Goal: Transaction & Acquisition: Purchase product/service

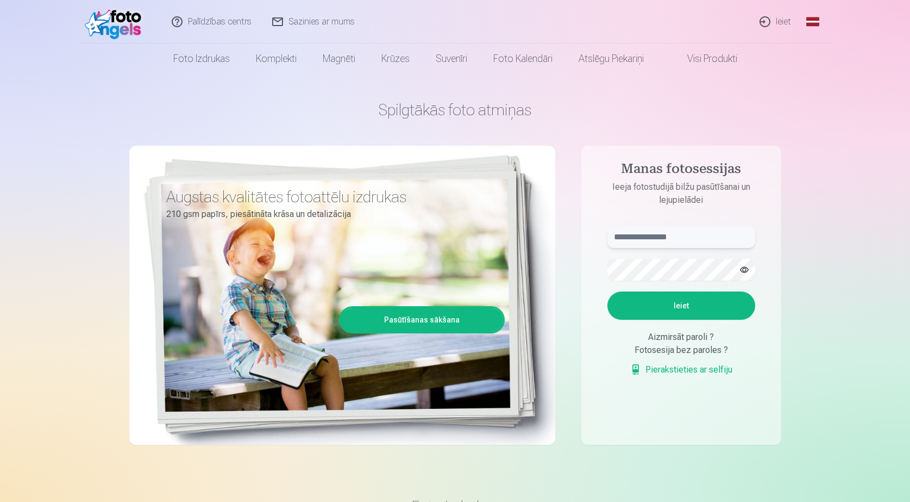
click at [664, 235] on input "text" at bounding box center [682, 237] width 148 height 22
type input "**********"
click at [747, 270] on button "button" at bounding box center [744, 269] width 21 height 21
click at [688, 304] on button "Ieiet" at bounding box center [682, 305] width 148 height 28
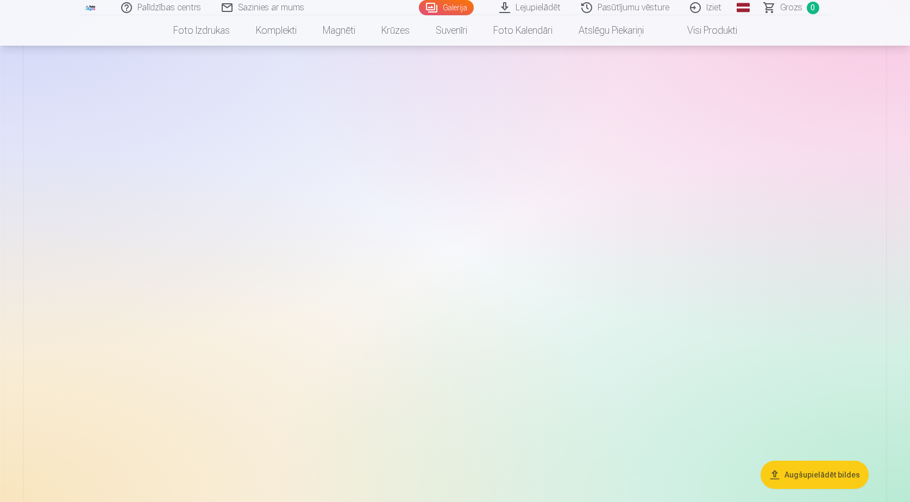
scroll to position [109, 0]
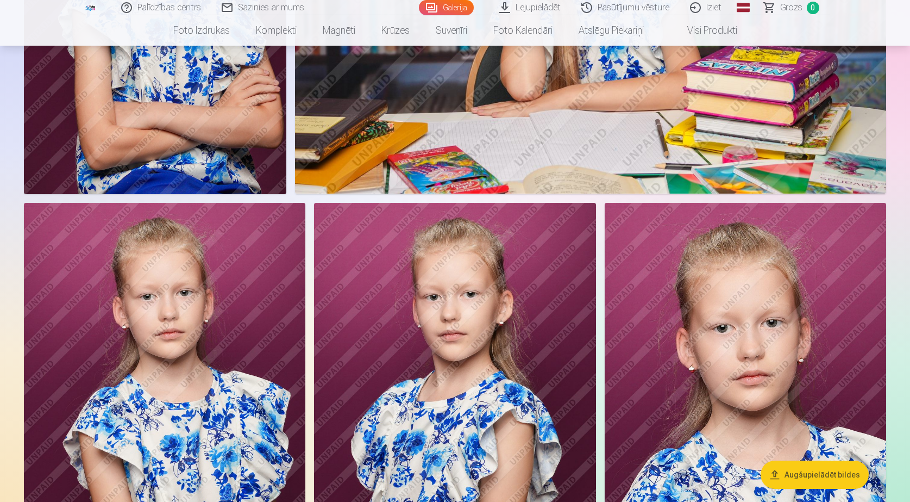
click at [806, 473] on button "Augšupielādēt bildes" at bounding box center [815, 474] width 108 height 28
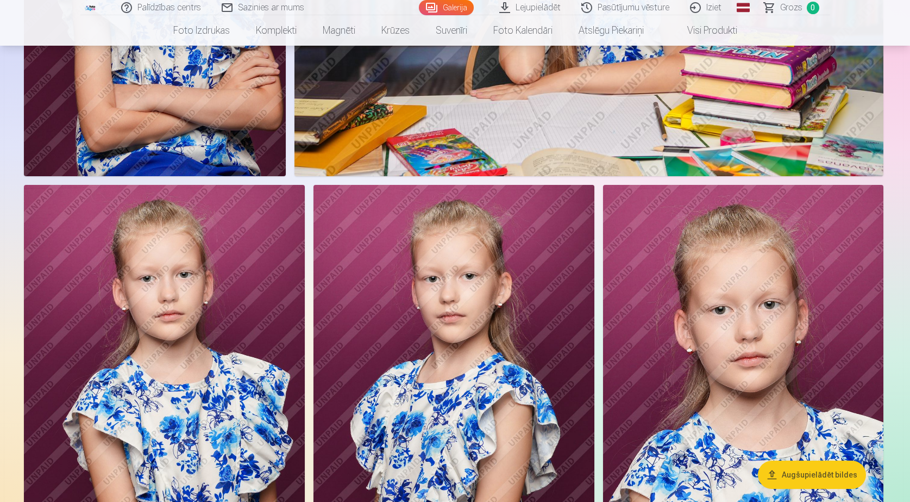
scroll to position [5615, 0]
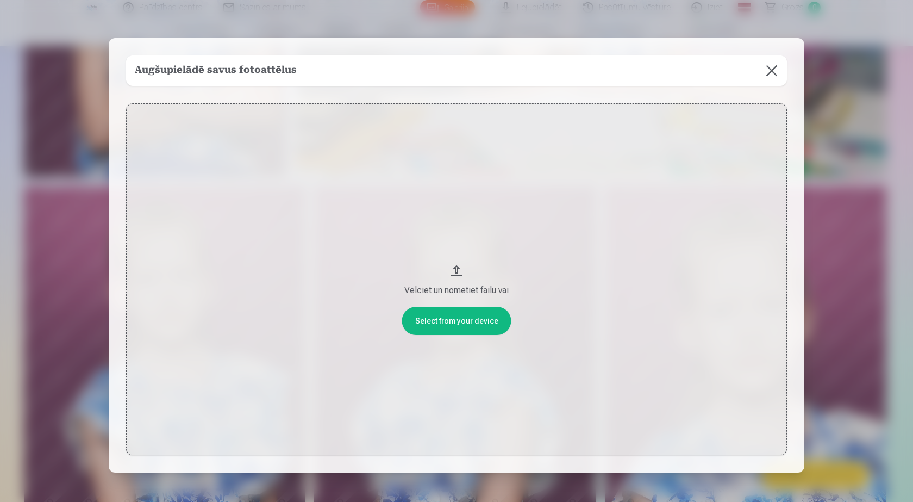
drag, startPoint x: 475, startPoint y: 291, endPoint x: 464, endPoint y: 280, distance: 15.4
click at [464, 280] on div "Velciet un nometiet failu vai" at bounding box center [456, 287] width 639 height 20
click at [772, 71] on button at bounding box center [772, 70] width 30 height 30
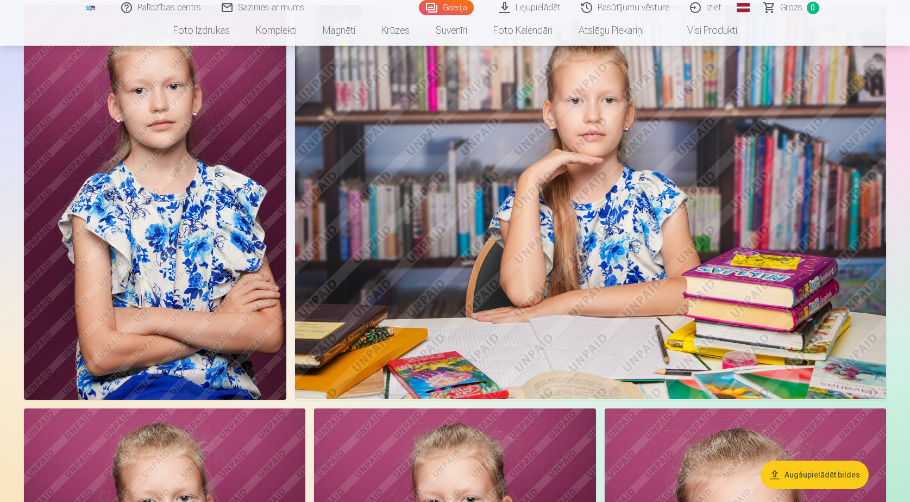
scroll to position [5289, 0]
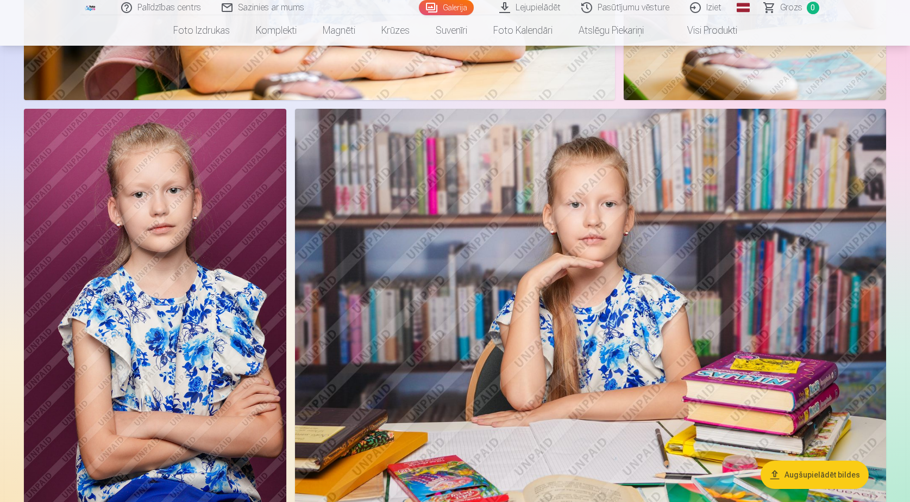
click at [534, 7] on link "Lejupielādēt" at bounding box center [531, 7] width 82 height 15
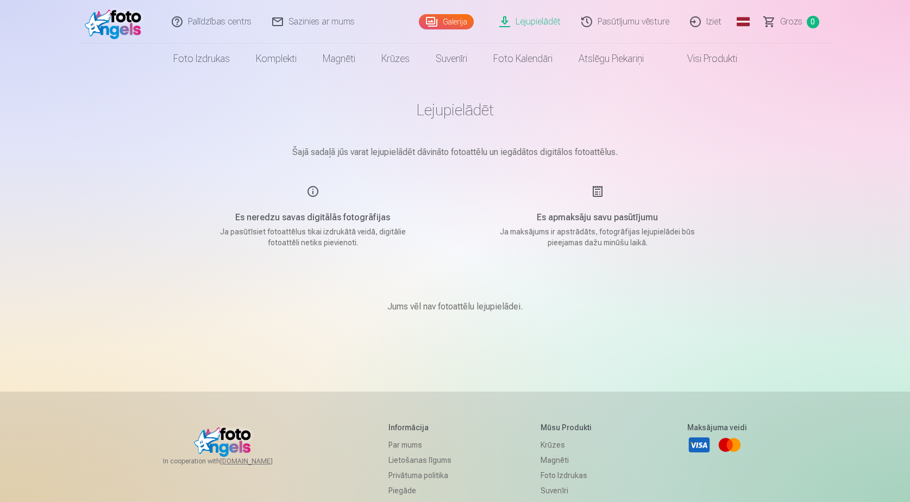
click at [116, 24] on img at bounding box center [116, 21] width 63 height 35
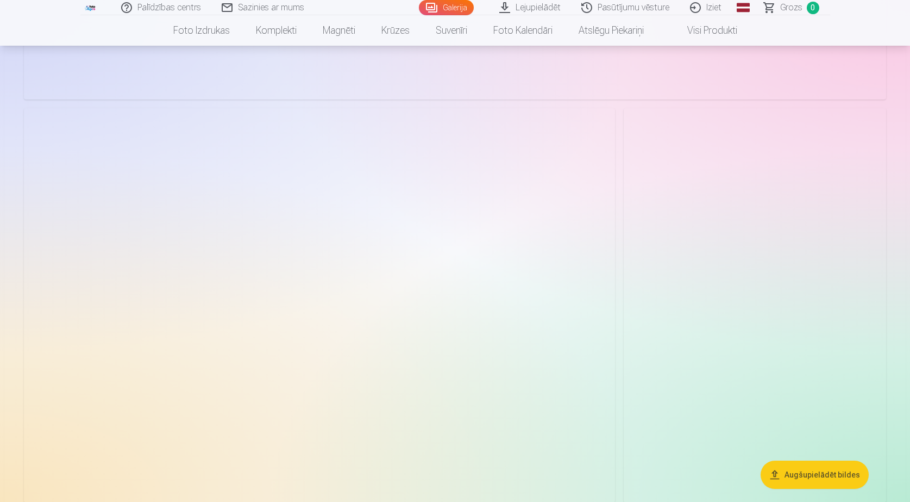
scroll to position [4511, 0]
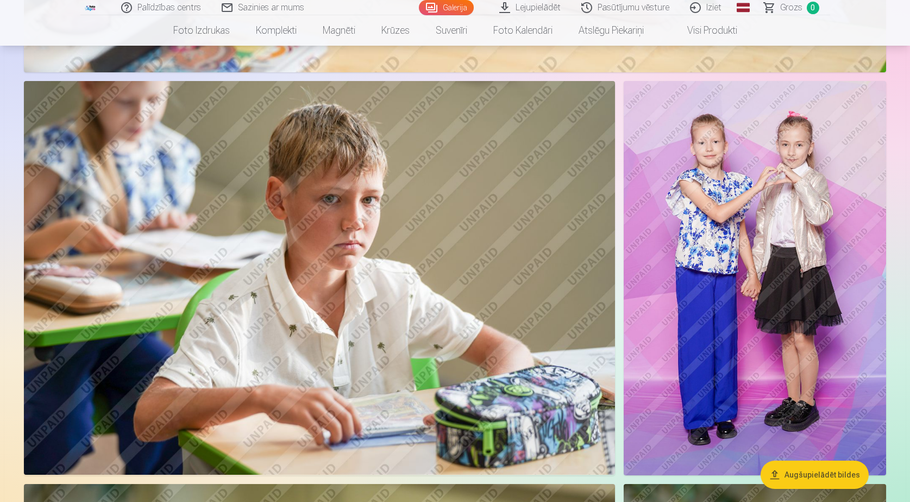
click at [695, 221] on img at bounding box center [755, 278] width 263 height 394
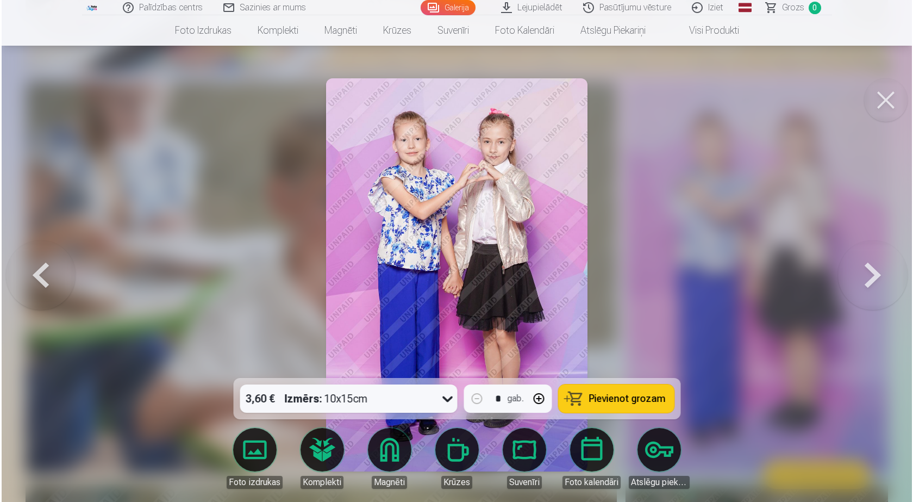
scroll to position [4523, 0]
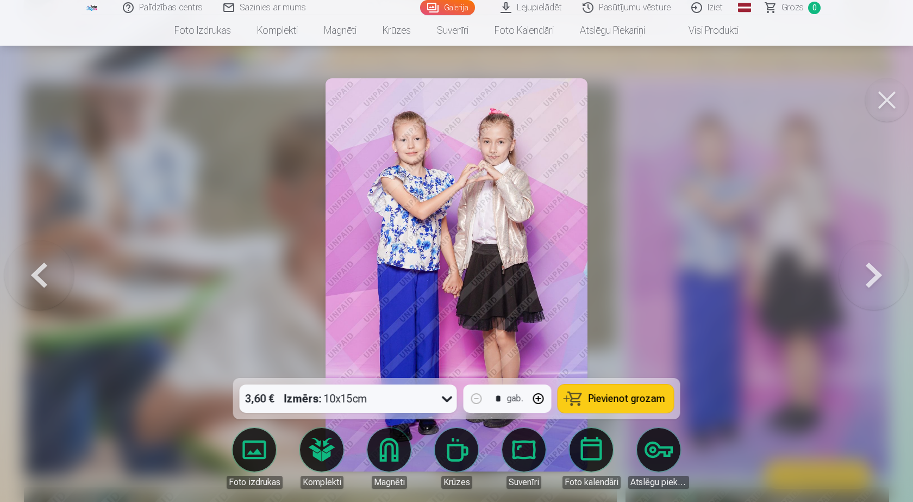
click at [618, 399] on span "Pievienot grozam" at bounding box center [627, 399] width 77 height 10
click at [890, 102] on button at bounding box center [886, 99] width 43 height 43
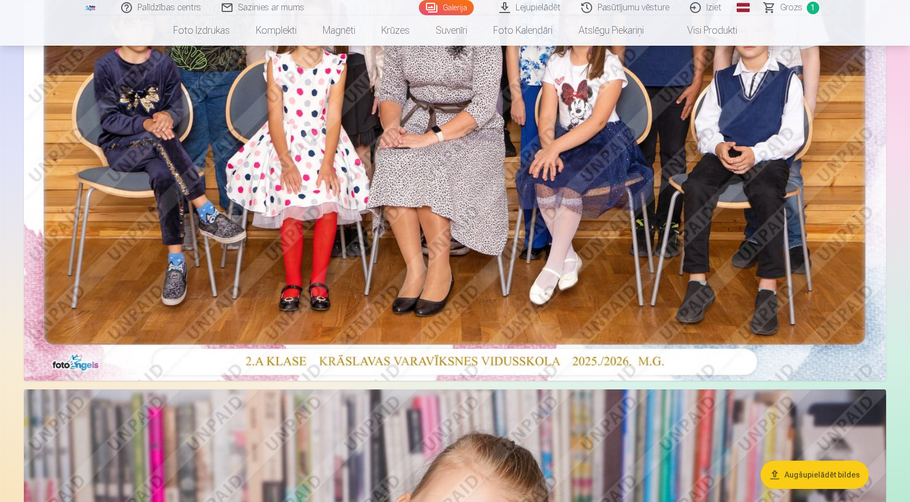
scroll to position [217, 0]
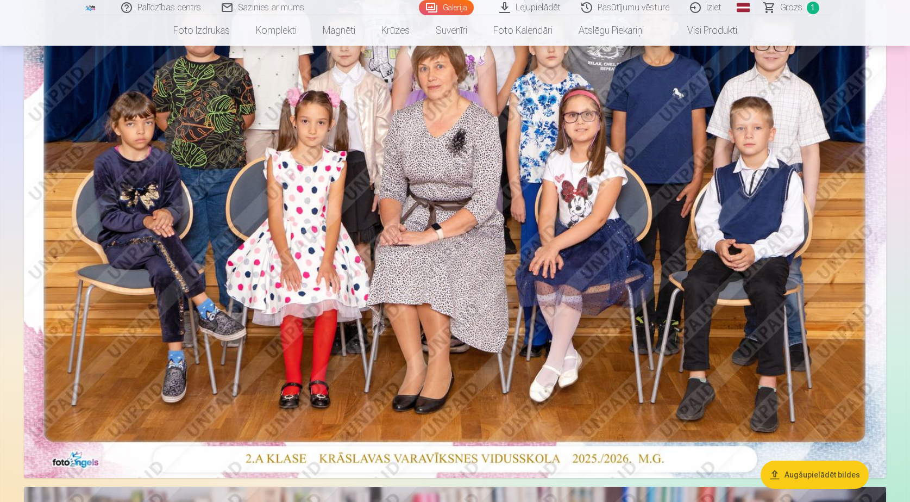
click at [623, 263] on img at bounding box center [455, 190] width 863 height 576
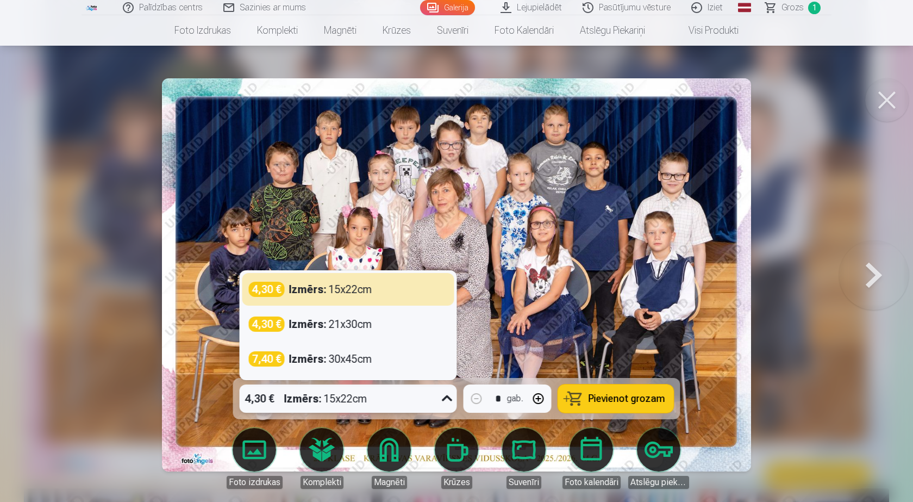
click at [445, 396] on icon at bounding box center [447, 398] width 17 height 17
click at [619, 398] on span "Pievienot grozam" at bounding box center [627, 399] width 77 height 10
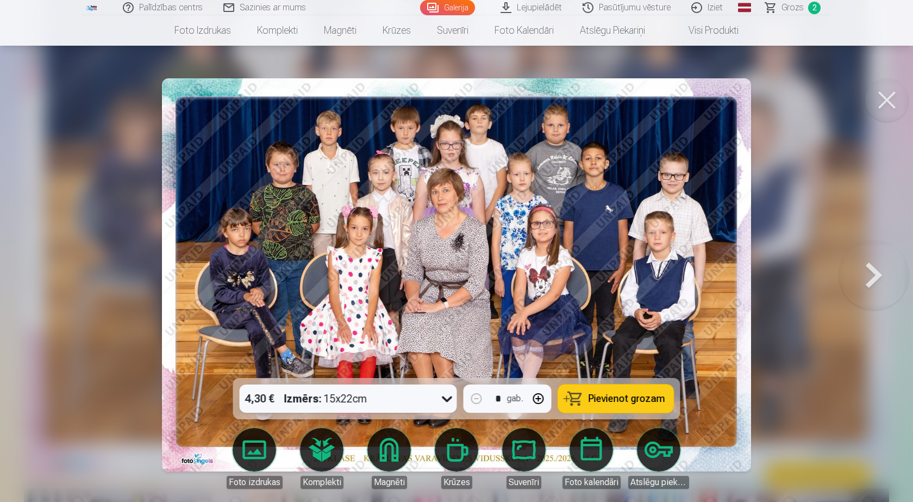
click at [871, 274] on button at bounding box center [874, 275] width 70 height 184
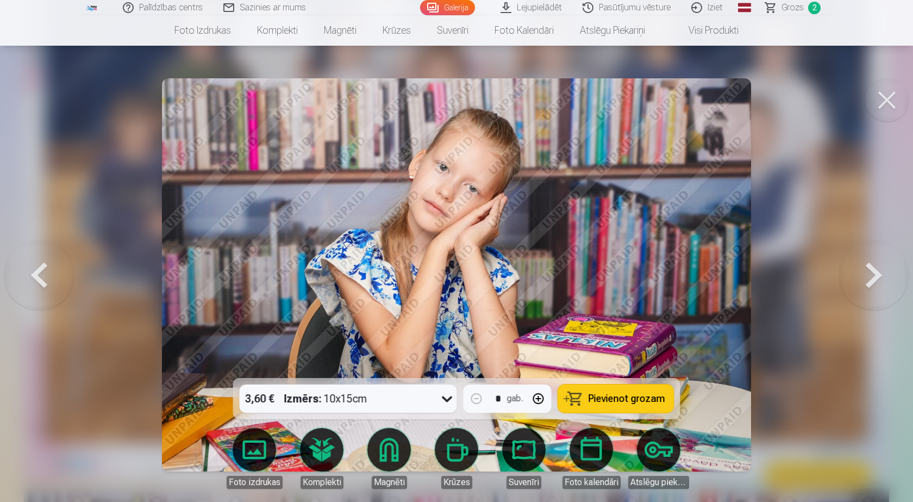
click at [871, 274] on button at bounding box center [874, 275] width 70 height 184
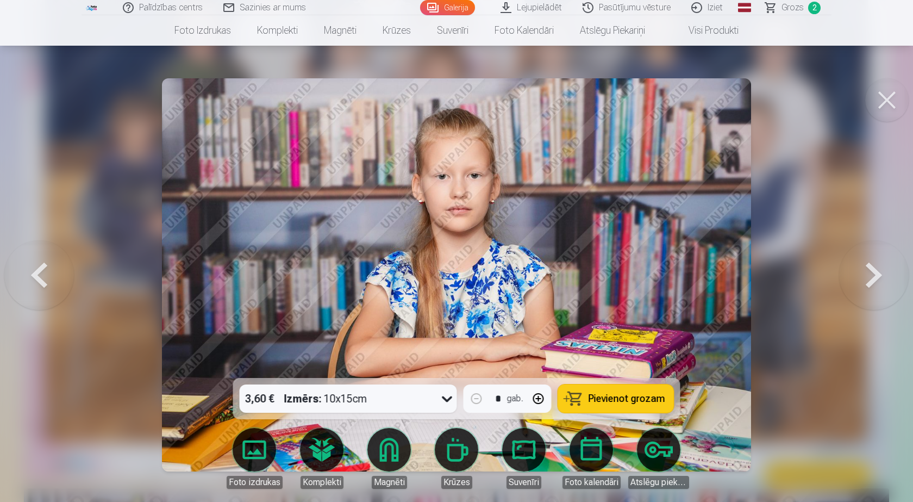
click at [871, 274] on button at bounding box center [874, 275] width 70 height 184
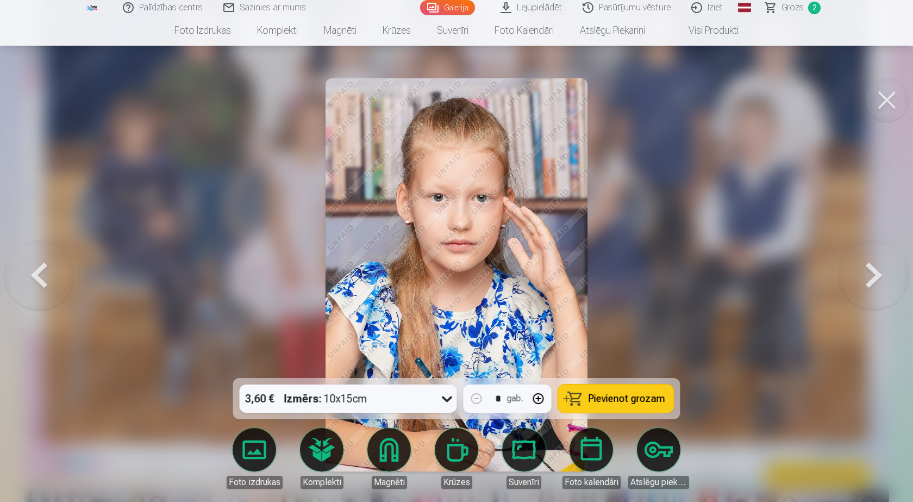
click at [871, 274] on button at bounding box center [874, 275] width 70 height 184
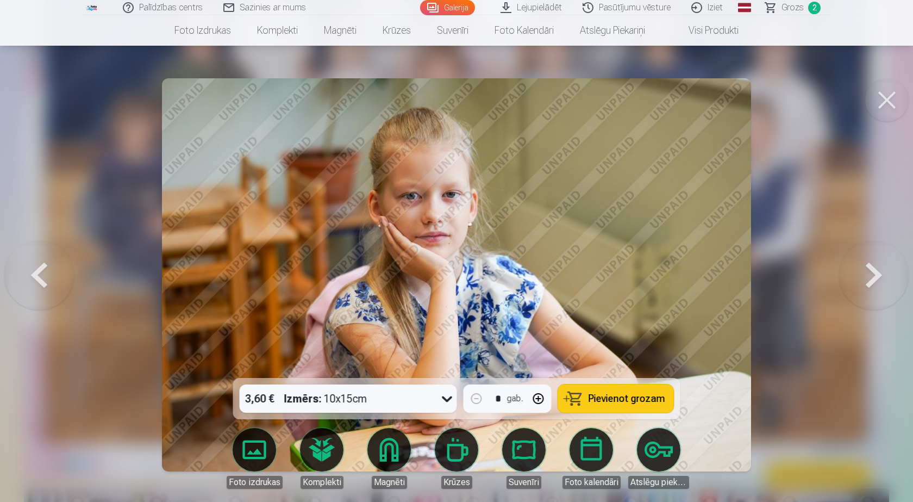
click at [871, 274] on button at bounding box center [874, 275] width 70 height 184
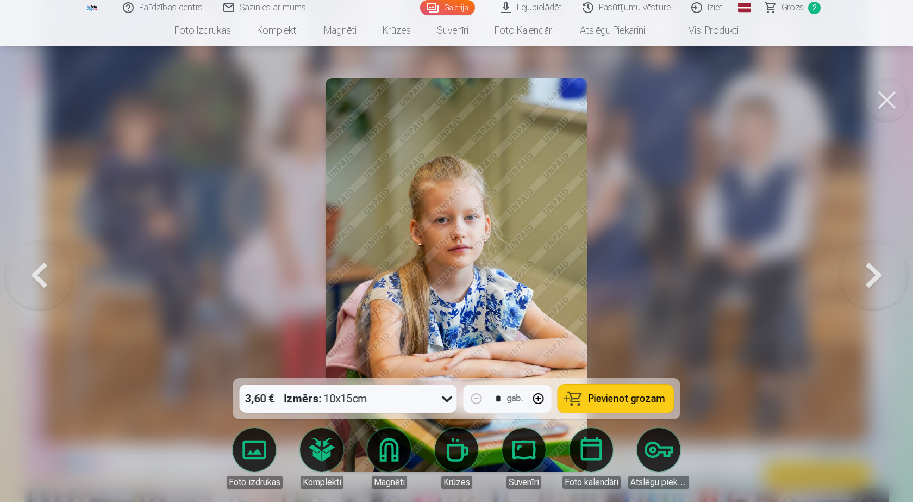
click at [871, 274] on button at bounding box center [874, 275] width 70 height 184
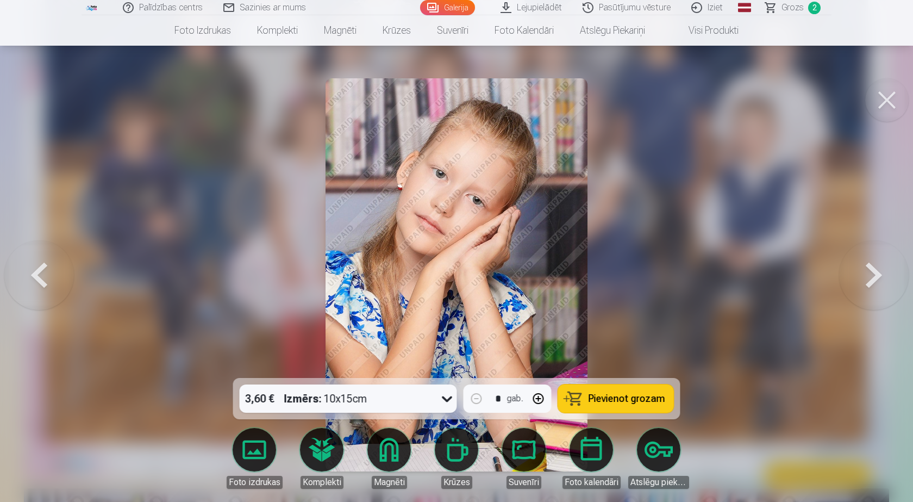
click at [871, 274] on button at bounding box center [874, 275] width 70 height 184
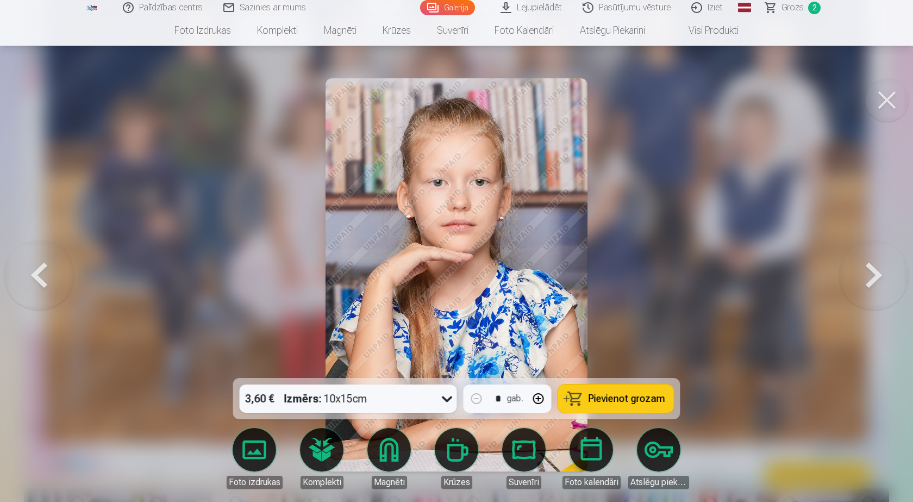
click at [871, 274] on button at bounding box center [874, 275] width 70 height 184
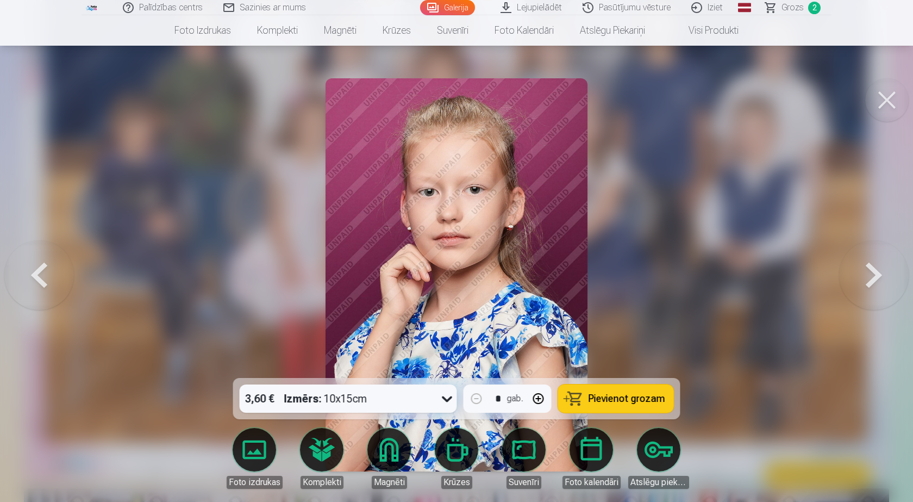
click at [871, 274] on button at bounding box center [874, 275] width 70 height 184
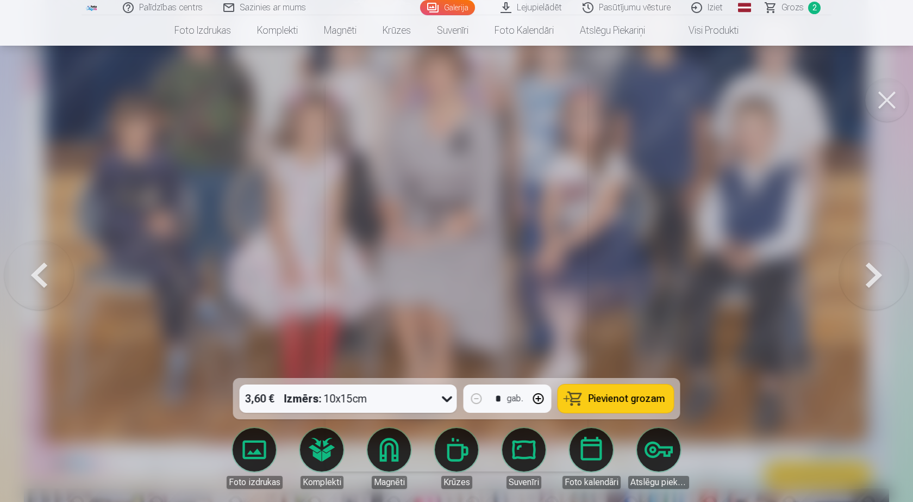
click at [871, 274] on button at bounding box center [874, 275] width 70 height 184
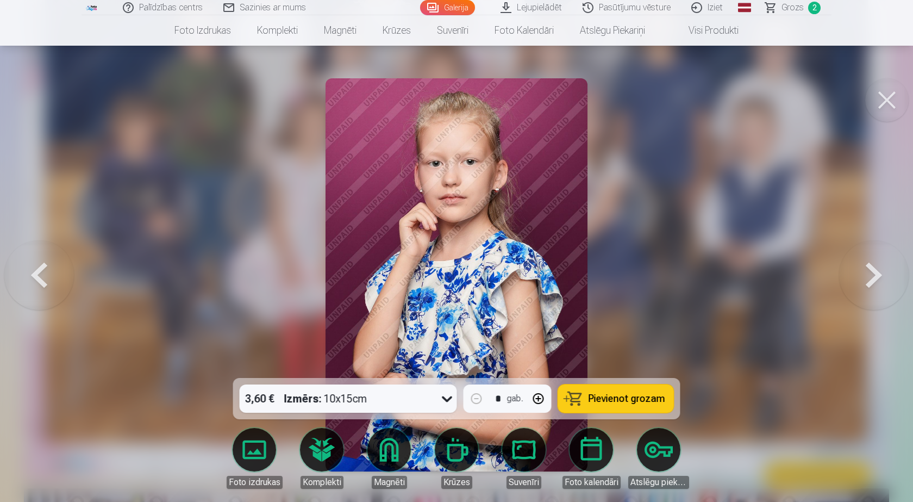
click at [871, 274] on button at bounding box center [874, 275] width 70 height 184
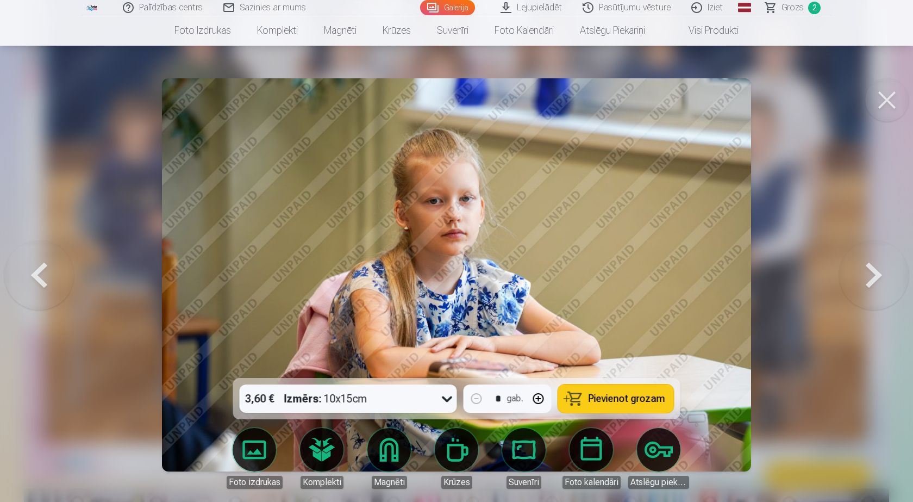
click at [871, 274] on button at bounding box center [874, 275] width 70 height 184
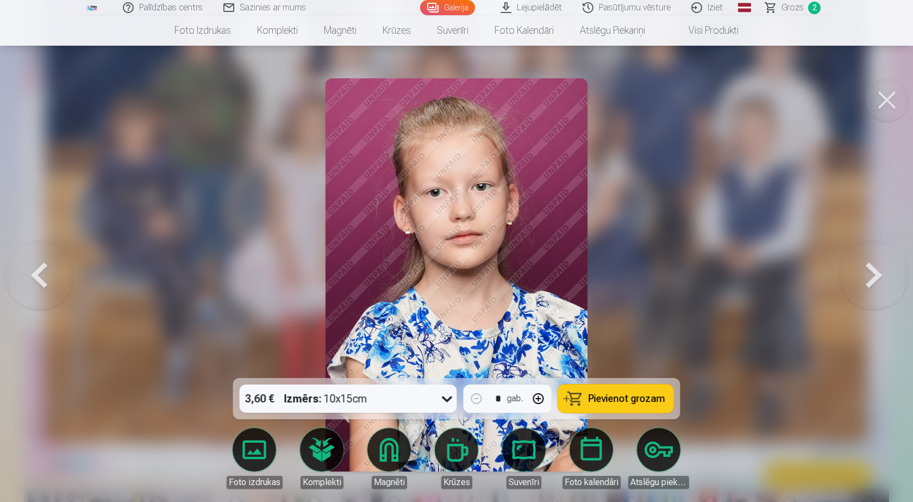
click at [871, 274] on button at bounding box center [874, 275] width 70 height 184
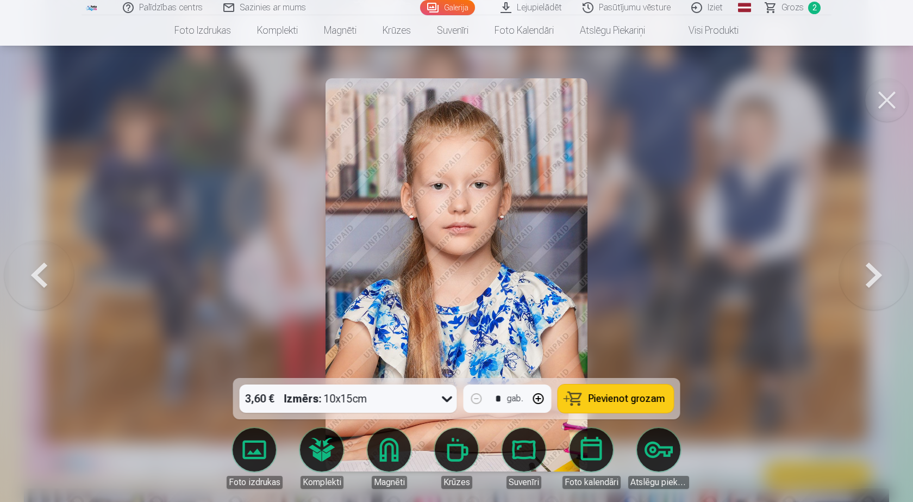
click at [871, 274] on button at bounding box center [874, 275] width 70 height 184
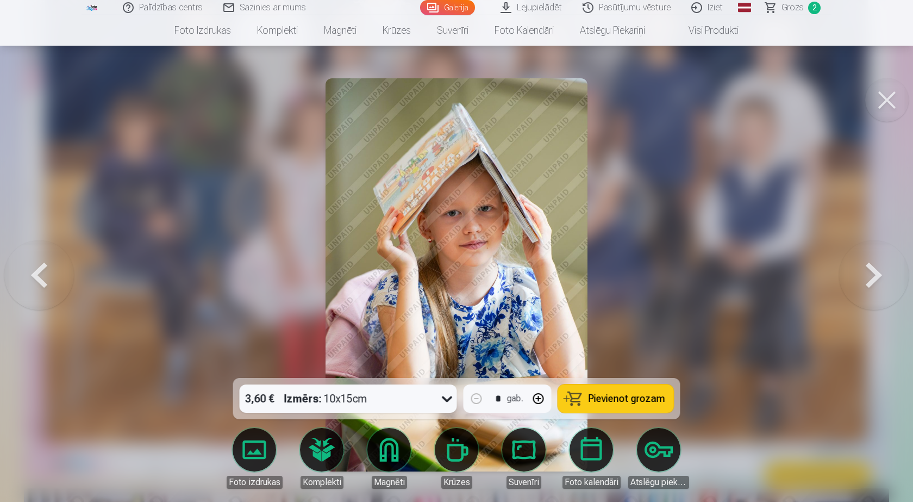
click at [871, 274] on button at bounding box center [874, 275] width 70 height 184
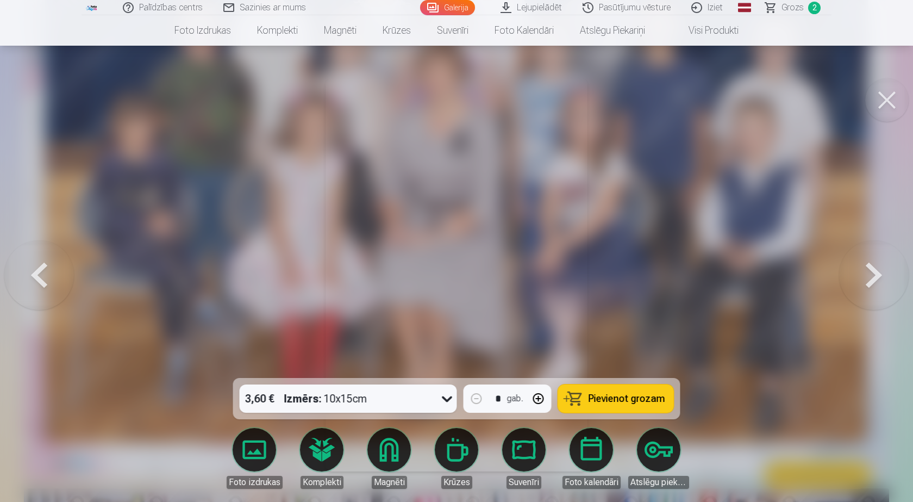
click at [871, 274] on button at bounding box center [874, 275] width 70 height 184
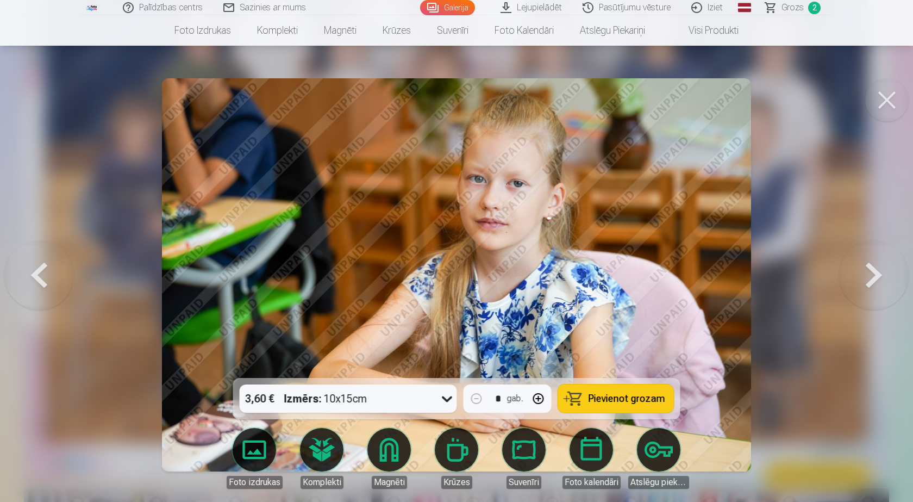
click at [871, 274] on button at bounding box center [874, 275] width 70 height 184
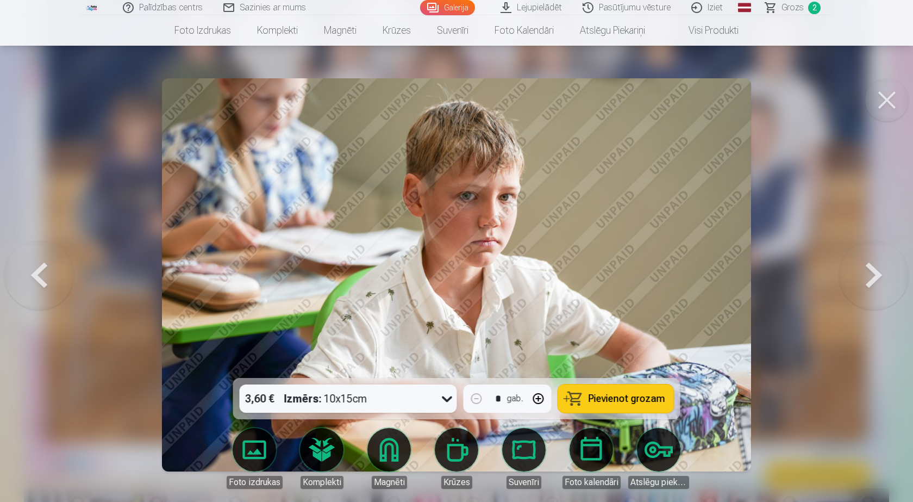
click at [871, 274] on button at bounding box center [874, 275] width 70 height 184
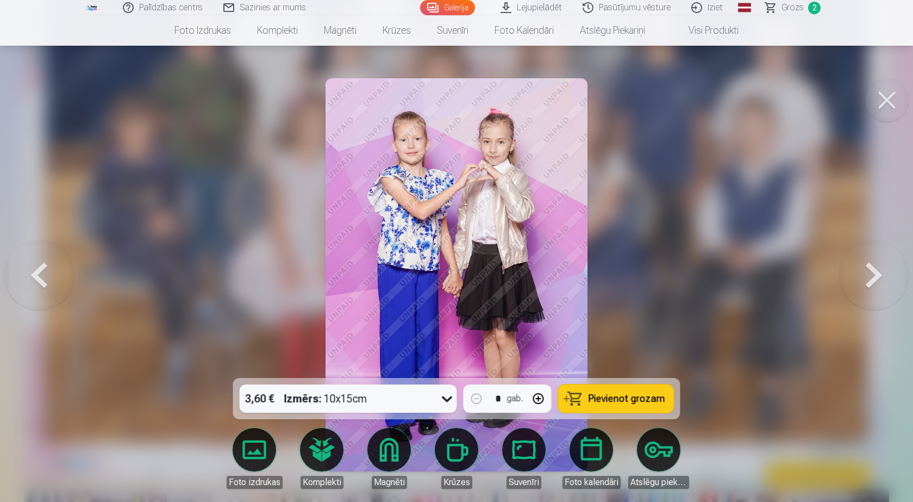
click at [871, 274] on button at bounding box center [874, 275] width 70 height 184
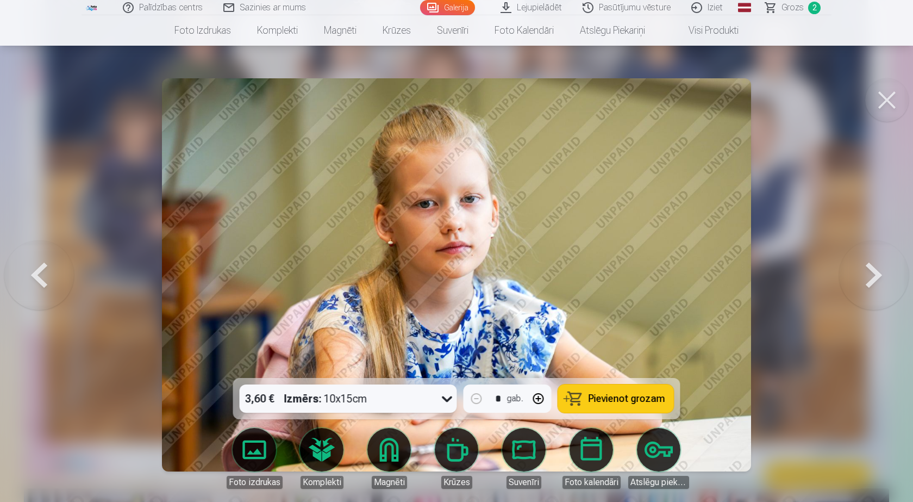
click at [871, 274] on button at bounding box center [874, 275] width 70 height 184
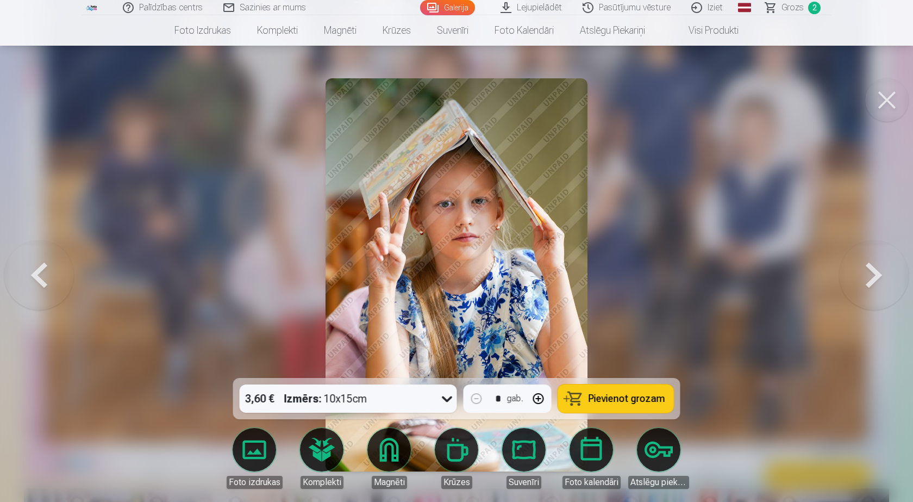
click at [871, 274] on button at bounding box center [874, 275] width 70 height 184
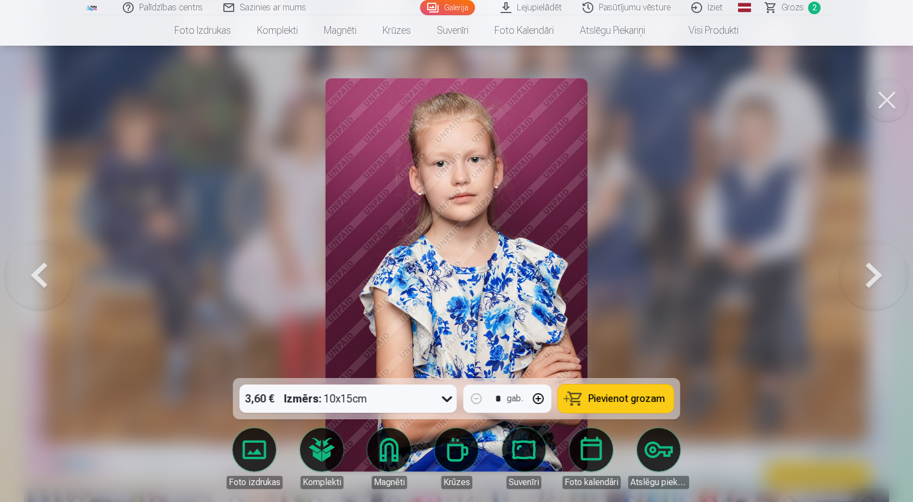
click at [871, 274] on button at bounding box center [874, 275] width 70 height 184
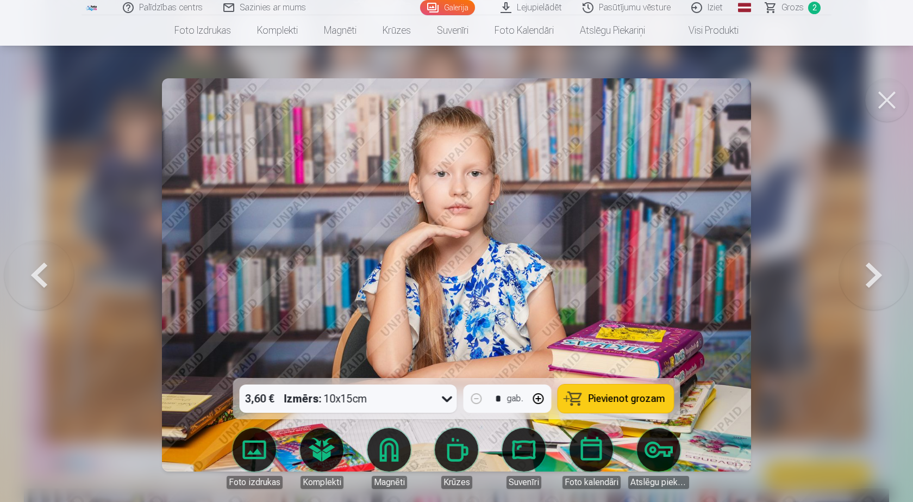
click at [871, 274] on button at bounding box center [874, 275] width 70 height 184
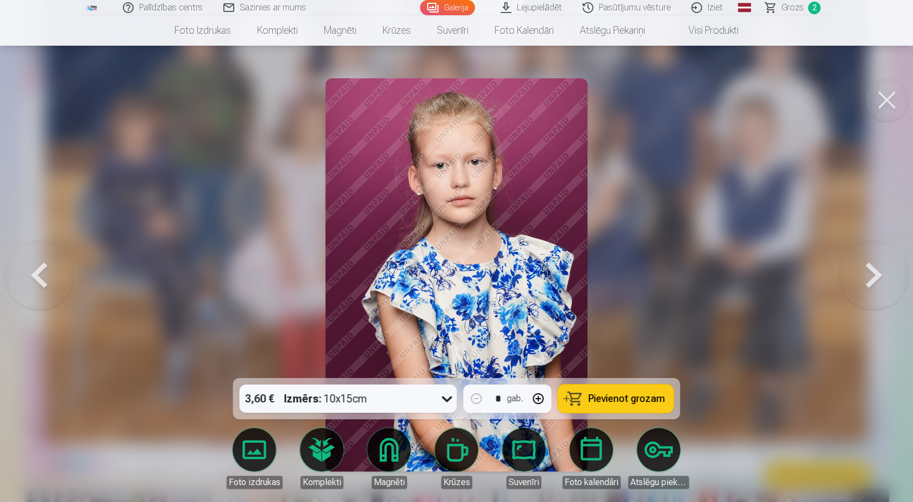
click at [871, 274] on button at bounding box center [874, 275] width 70 height 184
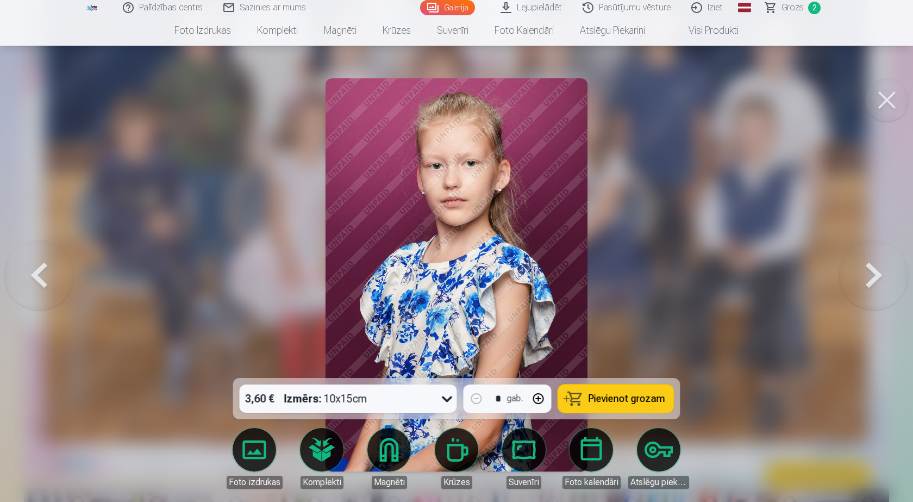
click at [871, 274] on button at bounding box center [874, 275] width 70 height 184
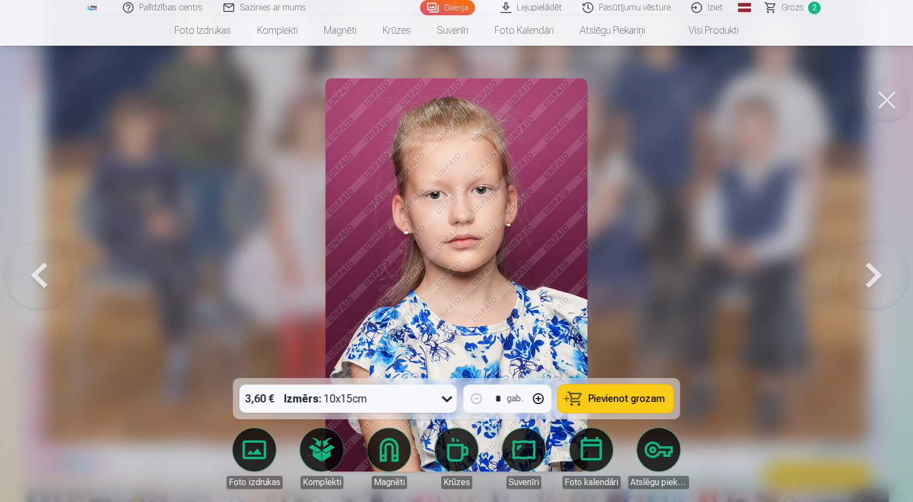
click at [46, 274] on button at bounding box center [39, 275] width 70 height 184
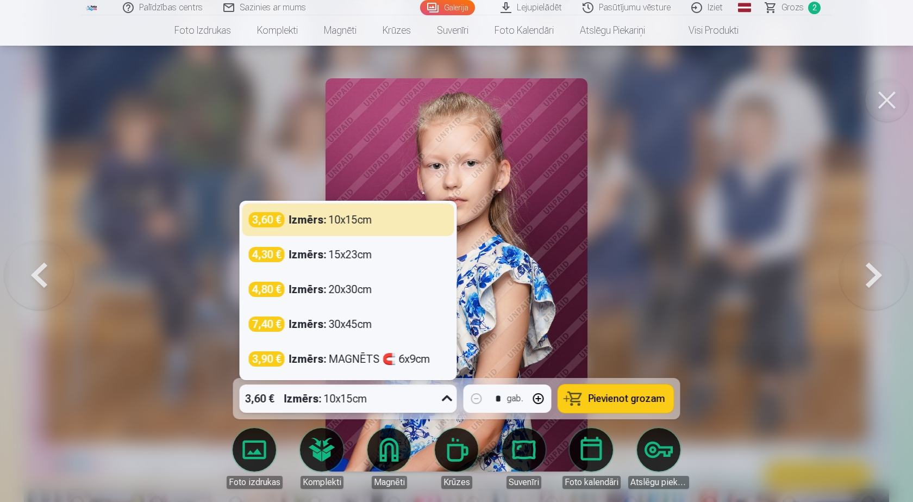
click at [448, 401] on icon at bounding box center [447, 398] width 17 height 17
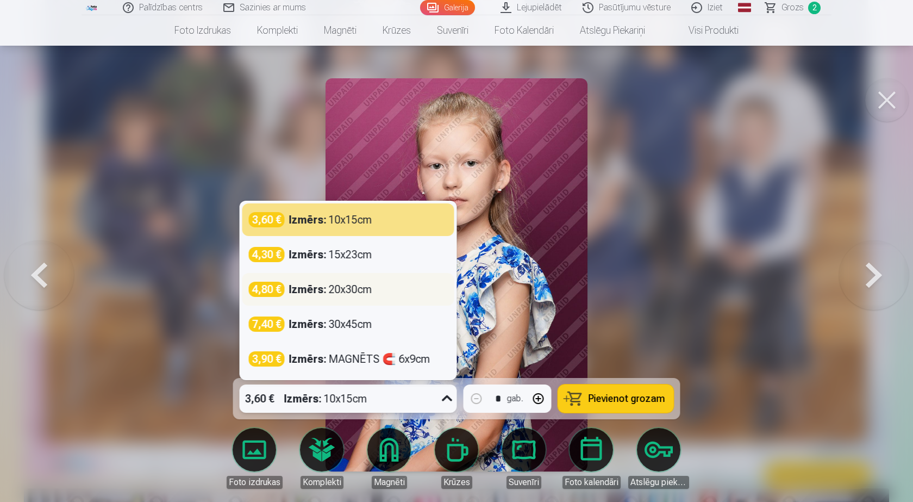
click at [355, 289] on div "Izmērs : 20x30cm" at bounding box center [330, 289] width 83 height 15
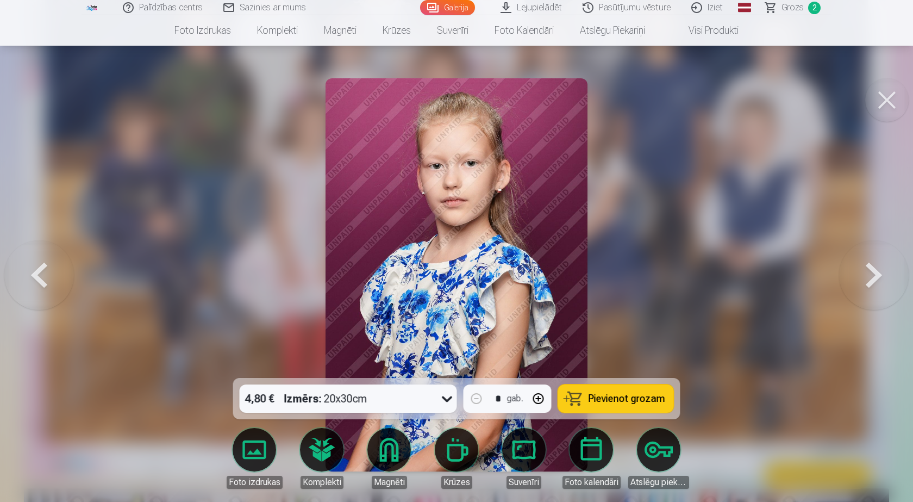
click at [622, 394] on span "Pievienot grozam" at bounding box center [627, 399] width 77 height 10
click at [870, 276] on button at bounding box center [874, 275] width 70 height 184
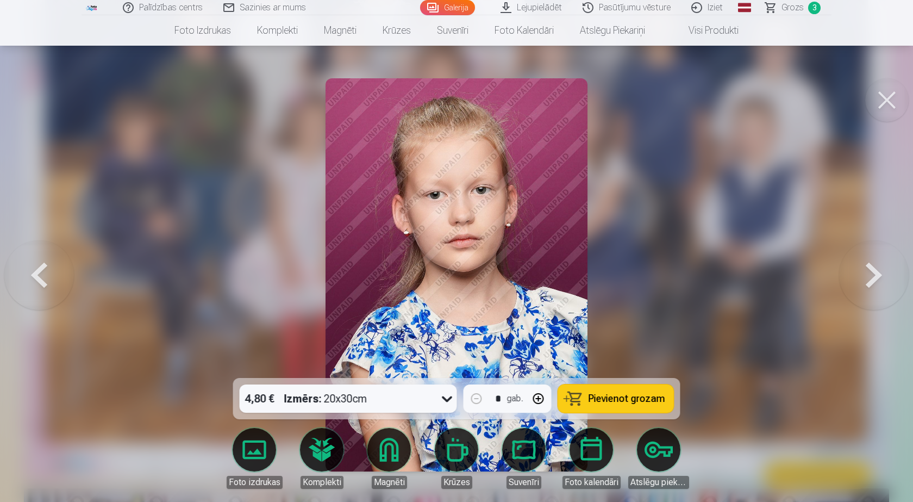
click at [870, 276] on button at bounding box center [874, 275] width 70 height 184
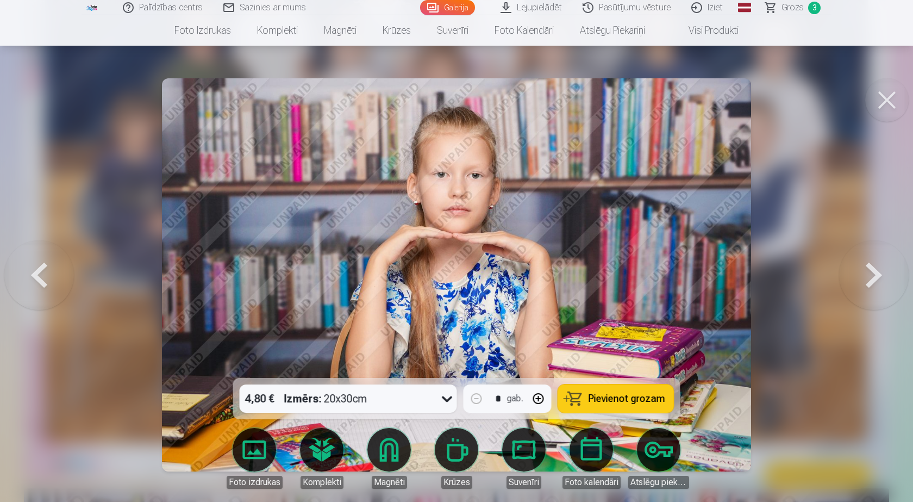
click at [870, 276] on button at bounding box center [874, 275] width 70 height 184
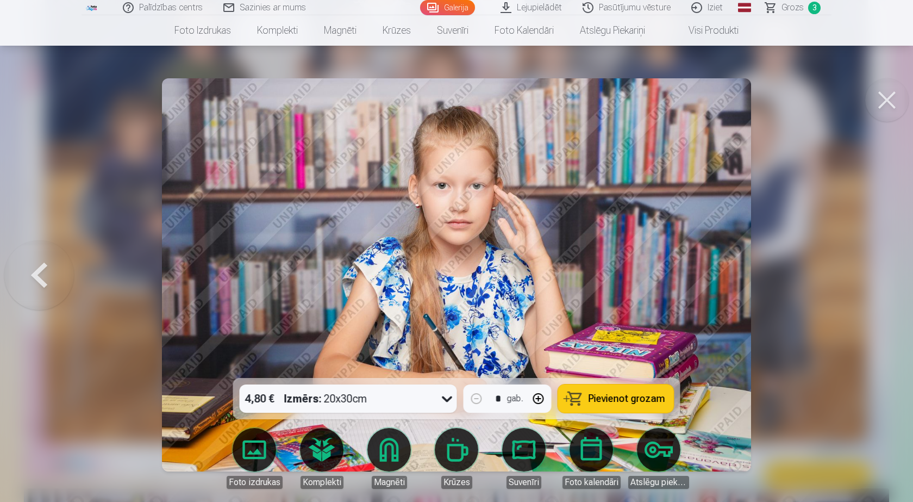
click at [870, 276] on div at bounding box center [456, 251] width 913 height 502
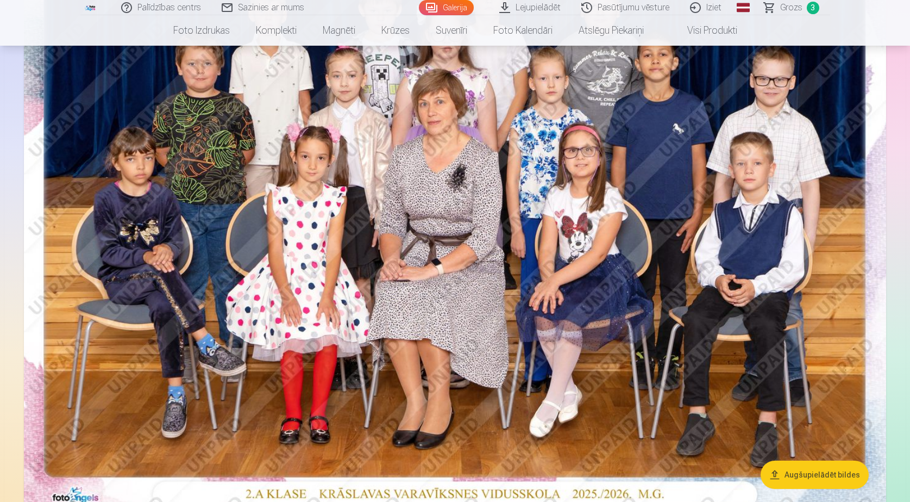
scroll to position [163, 0]
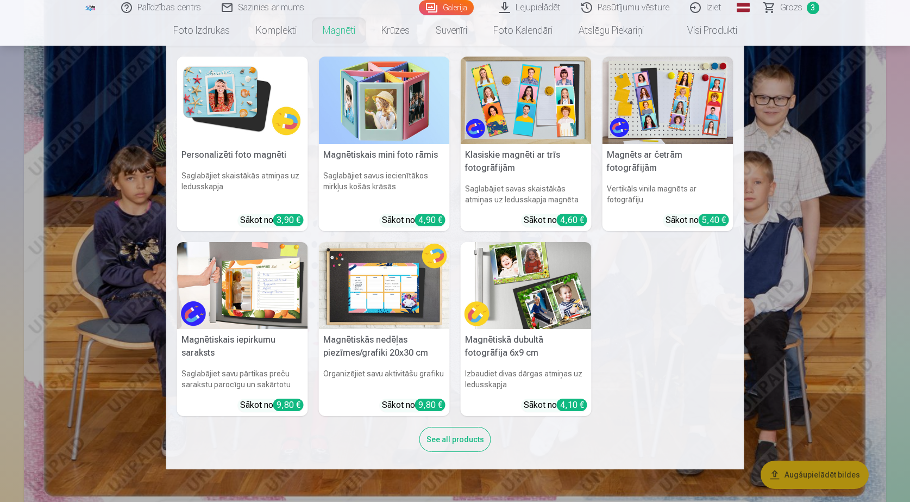
click at [347, 32] on link "Magnēti" at bounding box center [339, 30] width 59 height 30
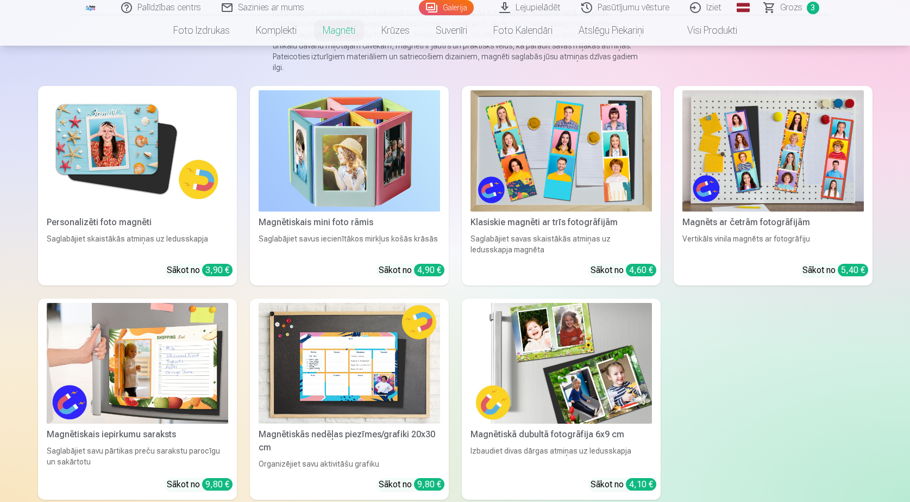
scroll to position [163, 0]
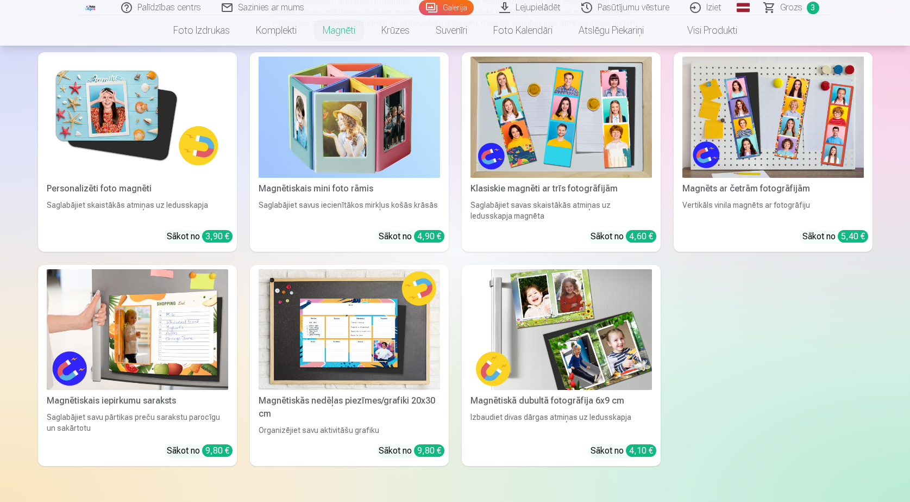
click at [559, 118] on img at bounding box center [562, 117] width 182 height 121
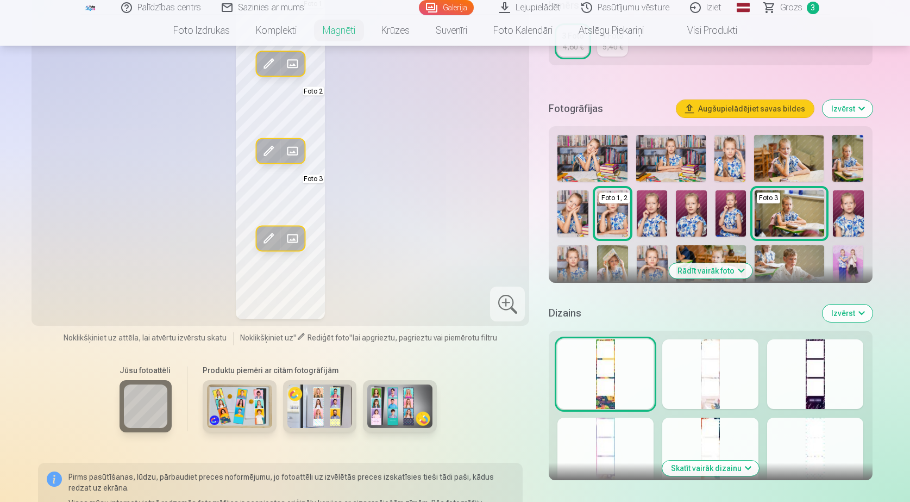
scroll to position [272, 0]
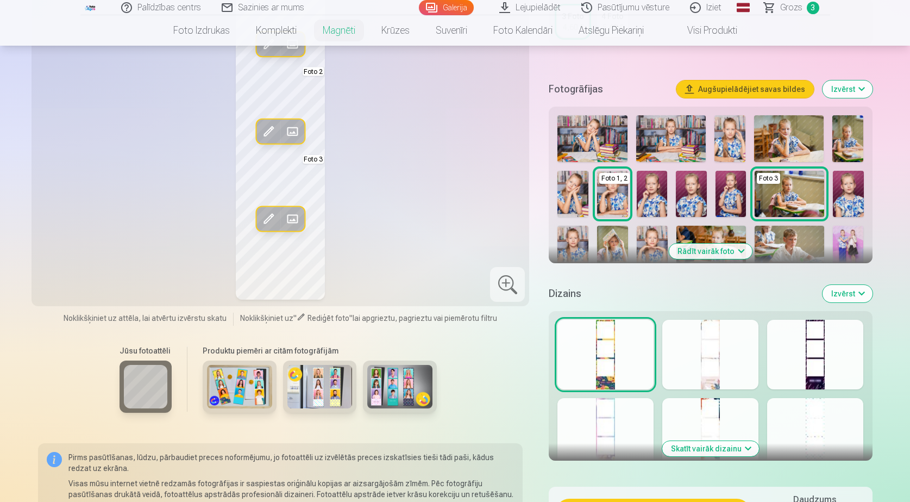
click at [813, 424] on div at bounding box center [815, 433] width 96 height 70
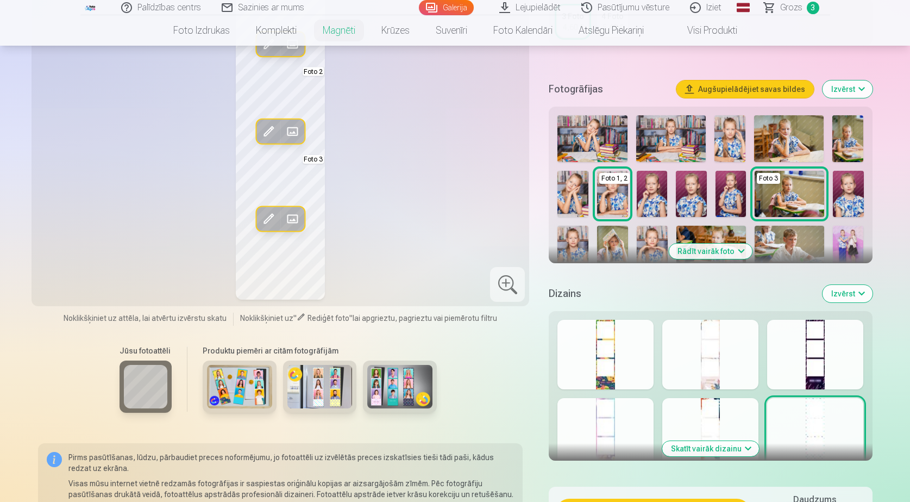
click at [730, 421] on div at bounding box center [711, 433] width 96 height 70
click at [624, 416] on div at bounding box center [606, 433] width 96 height 70
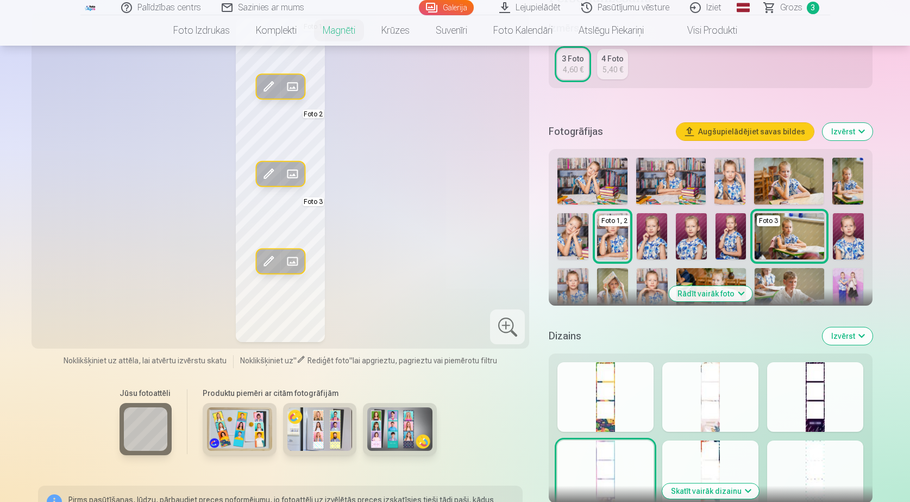
scroll to position [217, 0]
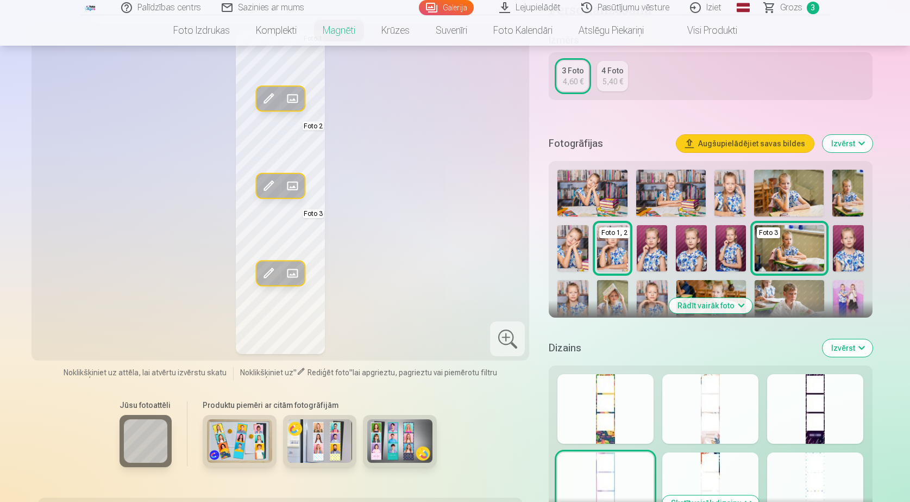
click at [801, 410] on div at bounding box center [815, 409] width 96 height 70
click at [733, 409] on div at bounding box center [711, 409] width 96 height 70
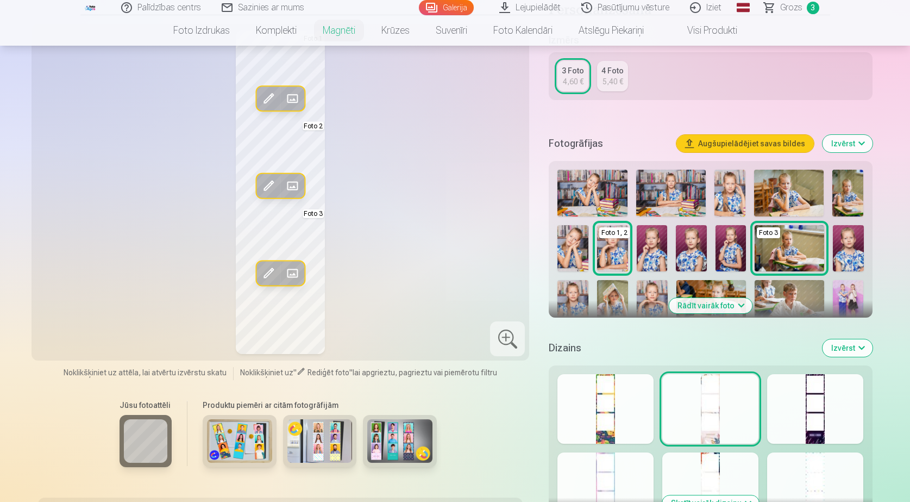
click at [634, 400] on div at bounding box center [606, 409] width 96 height 70
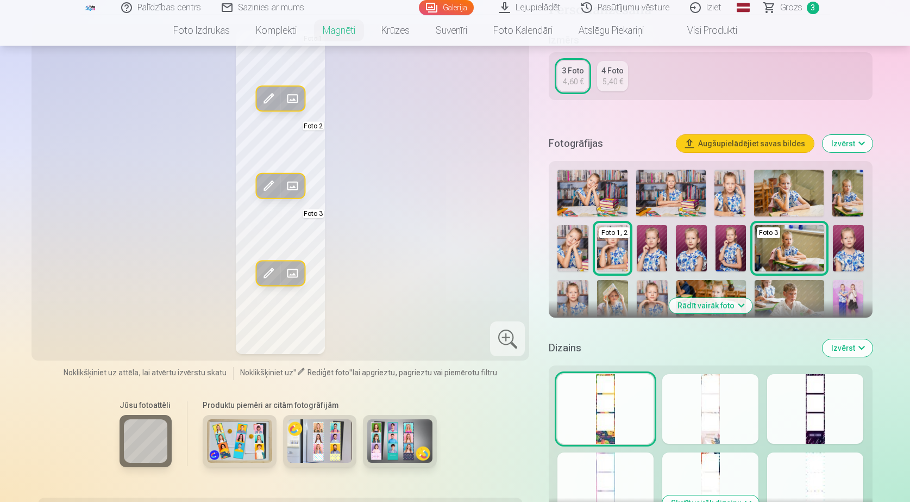
click at [773, 403] on div at bounding box center [815, 409] width 96 height 70
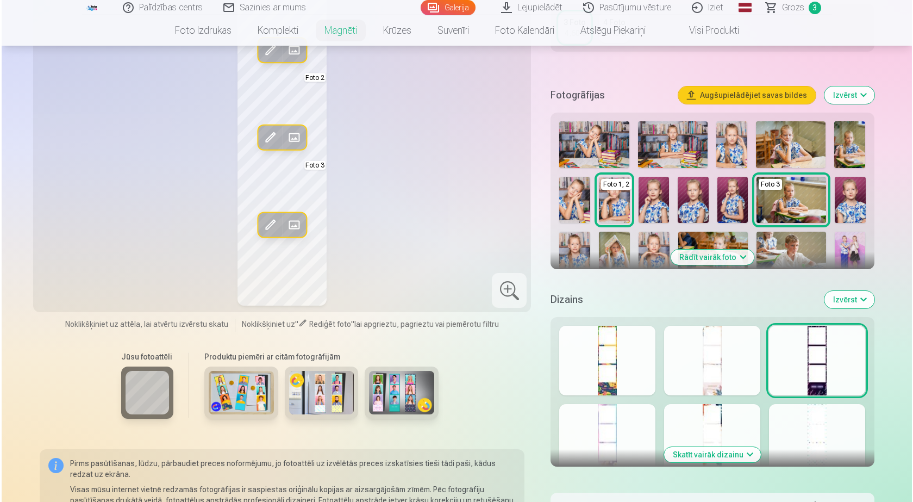
scroll to position [272, 0]
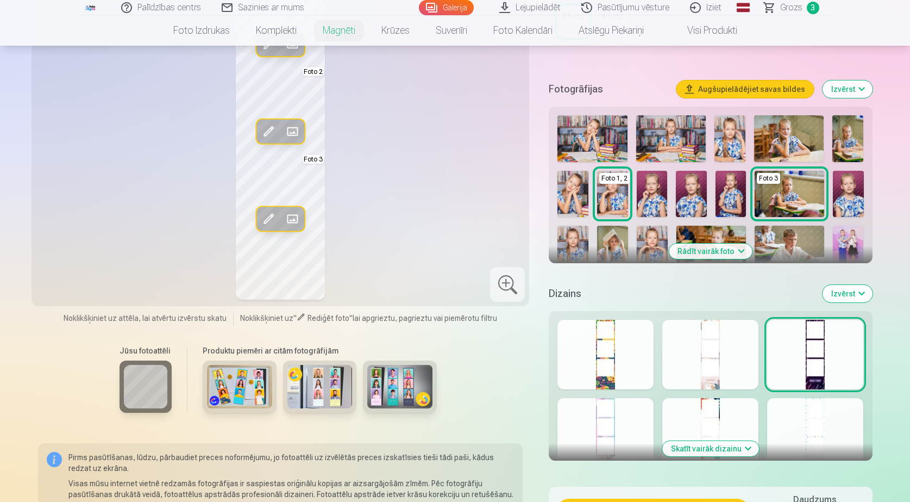
click at [712, 253] on button "Rādīt vairāk foto" at bounding box center [710, 251] width 83 height 15
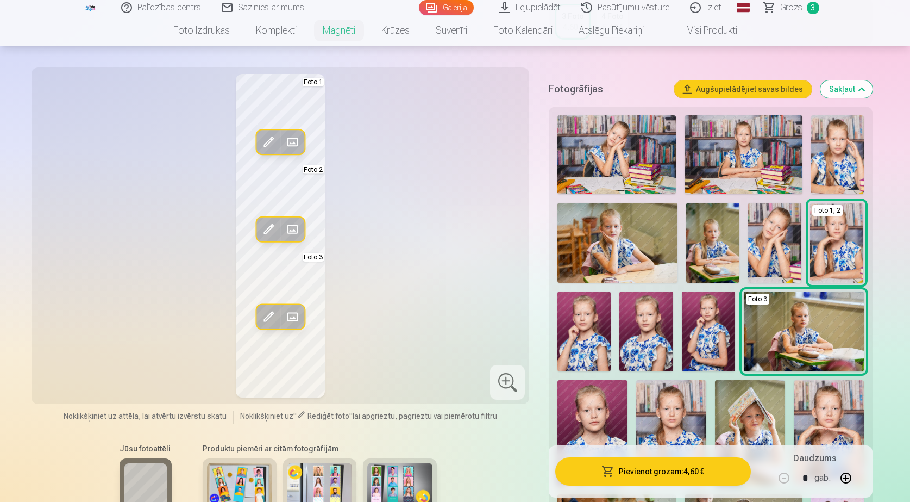
click at [292, 141] on span at bounding box center [292, 141] width 17 height 17
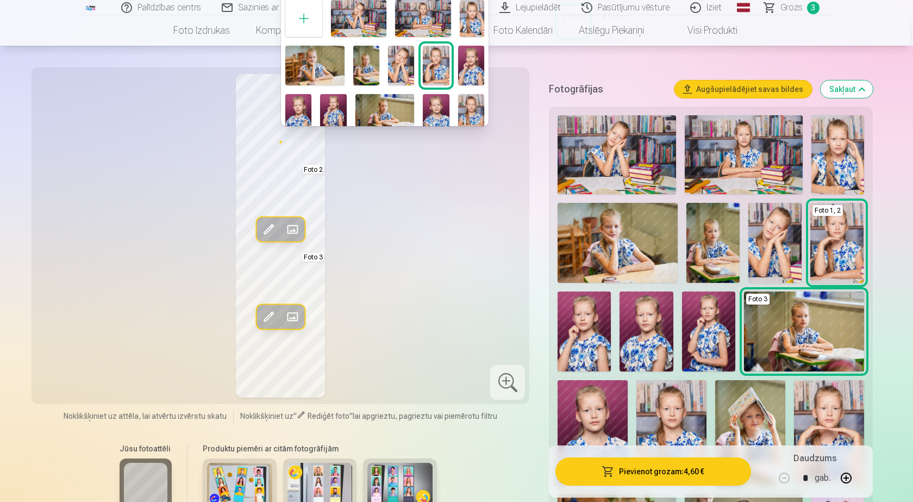
click at [335, 102] on img at bounding box center [333, 114] width 26 height 40
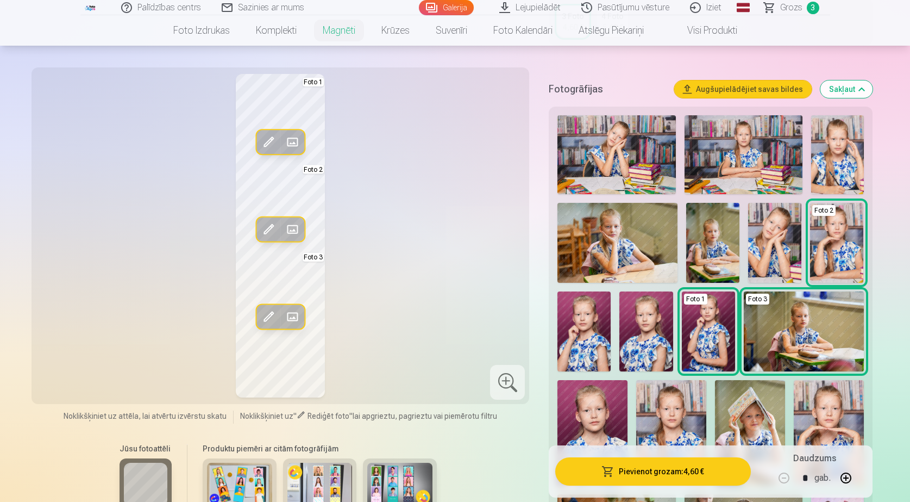
click at [293, 227] on span at bounding box center [292, 229] width 17 height 17
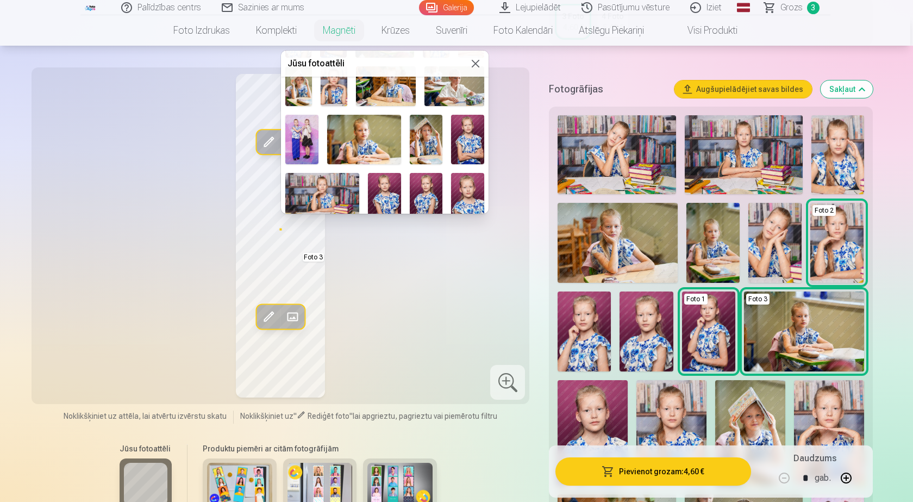
scroll to position [216, 0]
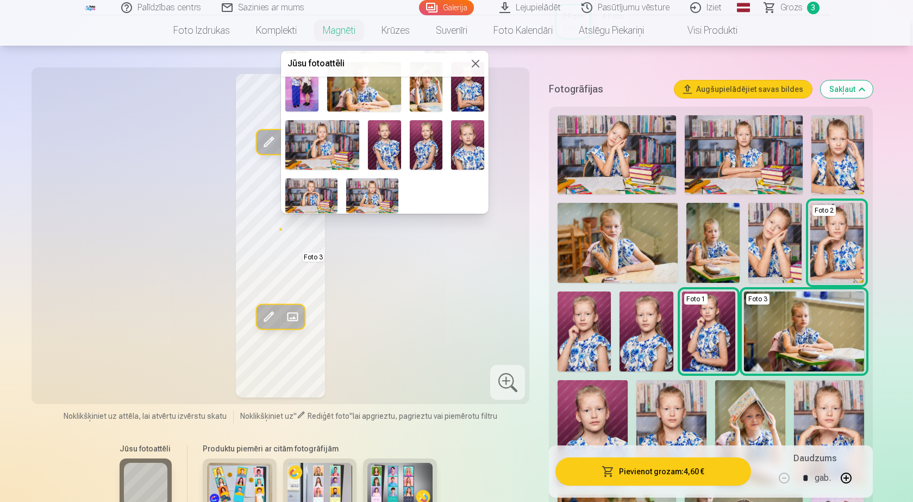
click at [376, 192] on img at bounding box center [372, 195] width 52 height 35
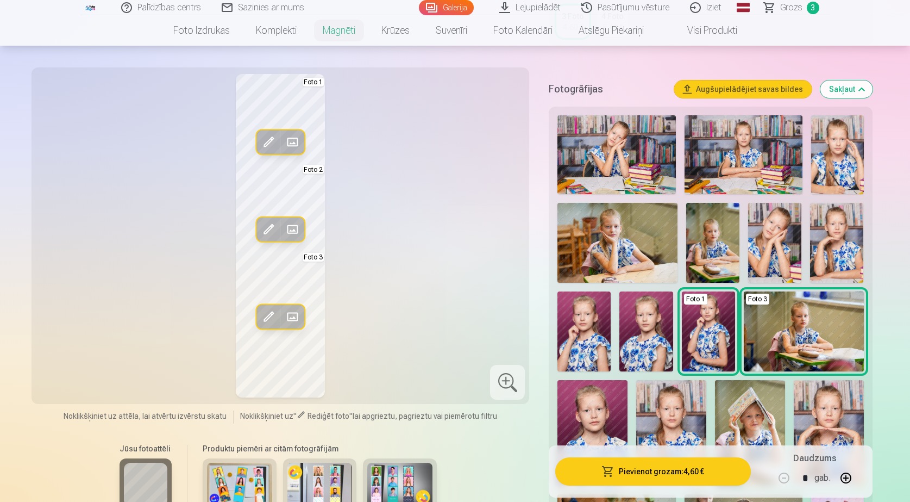
click at [292, 315] on span at bounding box center [292, 316] width 17 height 17
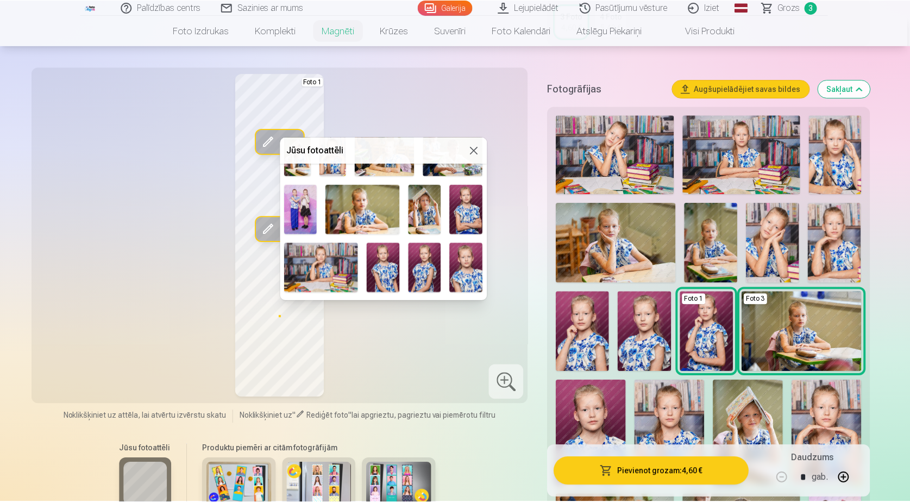
scroll to position [161, 0]
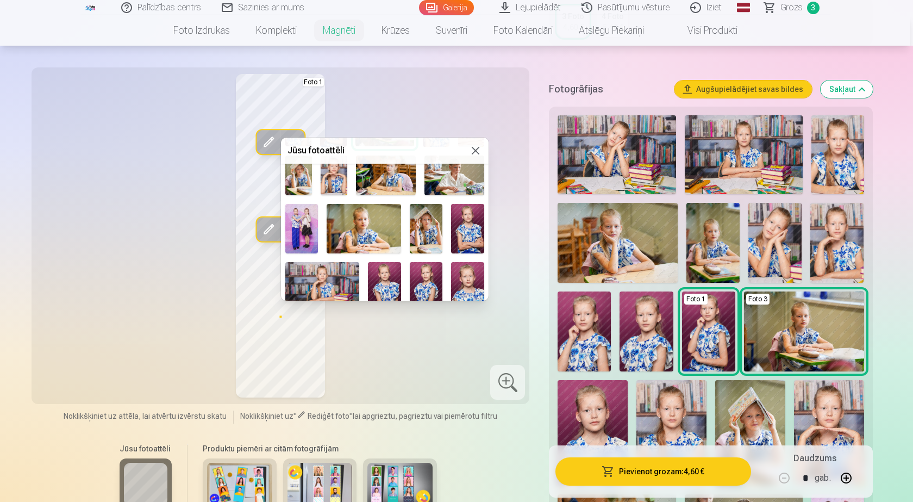
click at [308, 218] on img at bounding box center [301, 228] width 33 height 49
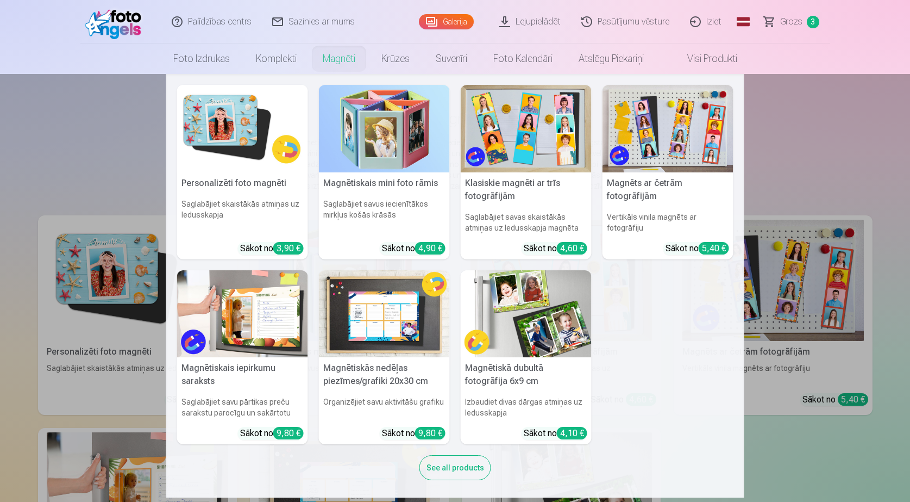
click at [339, 60] on link "Magnēti" at bounding box center [339, 58] width 59 height 30
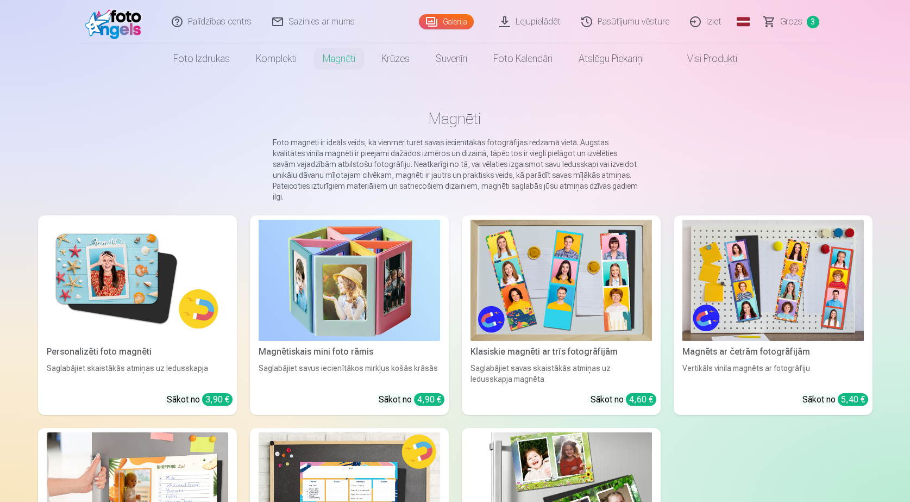
click at [153, 274] on img at bounding box center [138, 280] width 182 height 121
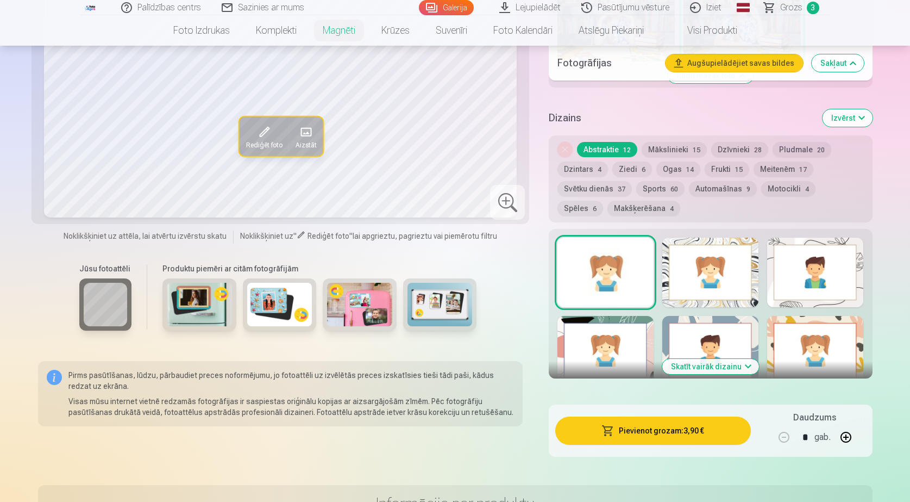
scroll to position [1087, 0]
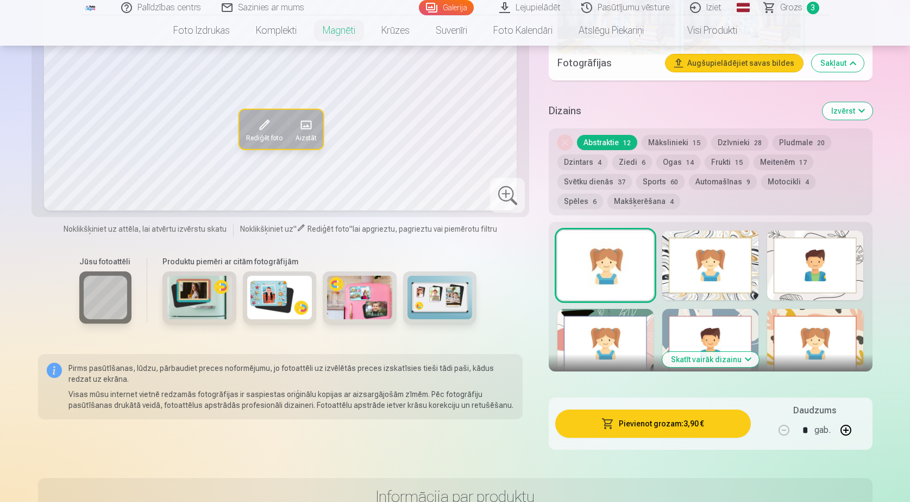
click at [678, 154] on button "Ogas 14" at bounding box center [679, 161] width 44 height 15
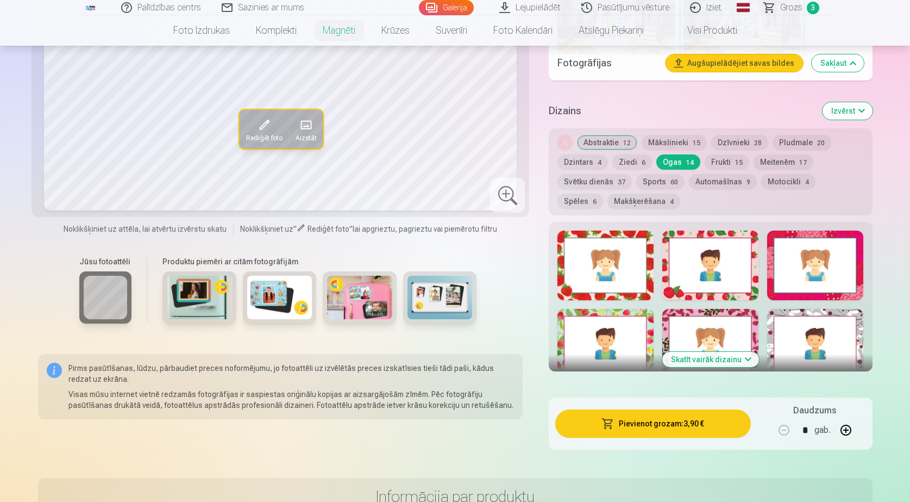
click at [771, 154] on button "Meitenēm 17" at bounding box center [784, 161] width 60 height 15
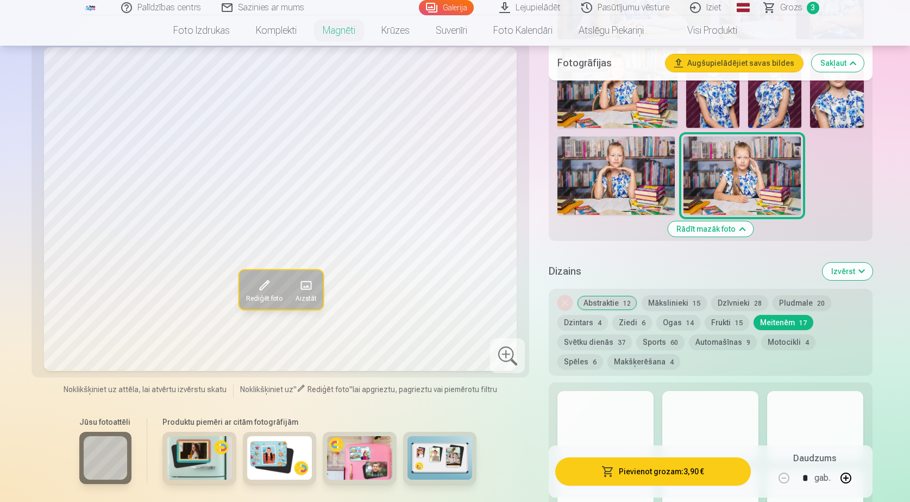
scroll to position [924, 0]
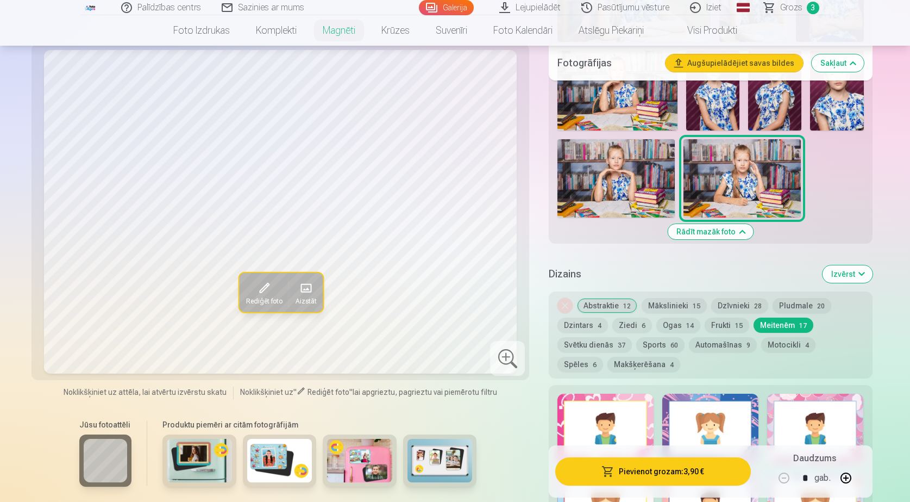
click at [613, 298] on button "Abstraktie 12" at bounding box center [607, 305] width 60 height 15
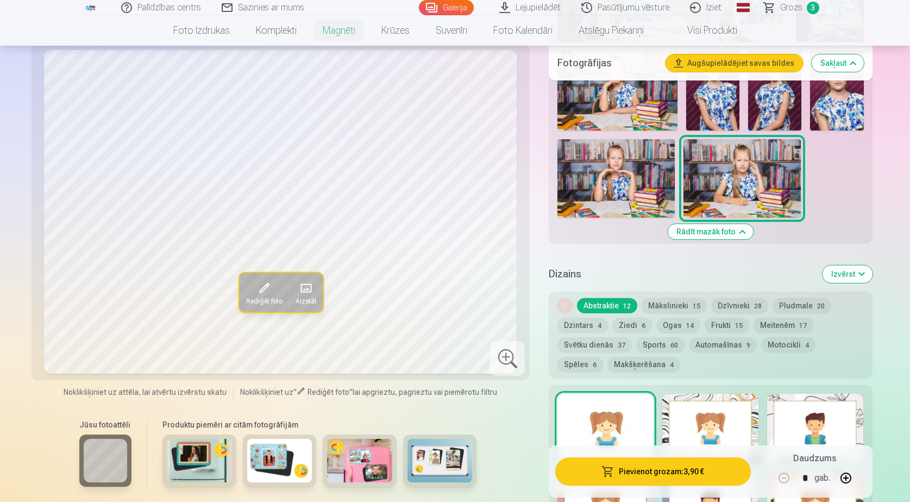
click at [616, 416] on div at bounding box center [606, 429] width 96 height 70
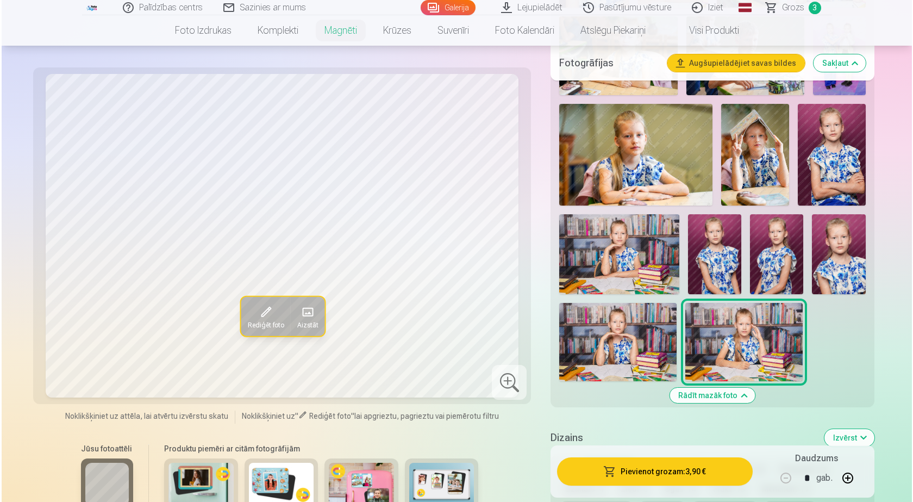
scroll to position [761, 0]
click at [835, 246] on img at bounding box center [836, 254] width 53 height 80
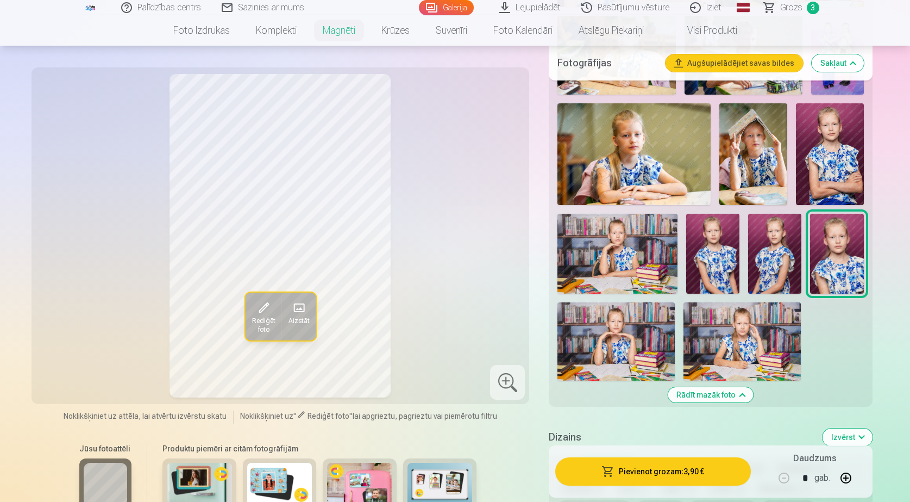
click at [263, 311] on span at bounding box center [262, 307] width 17 height 17
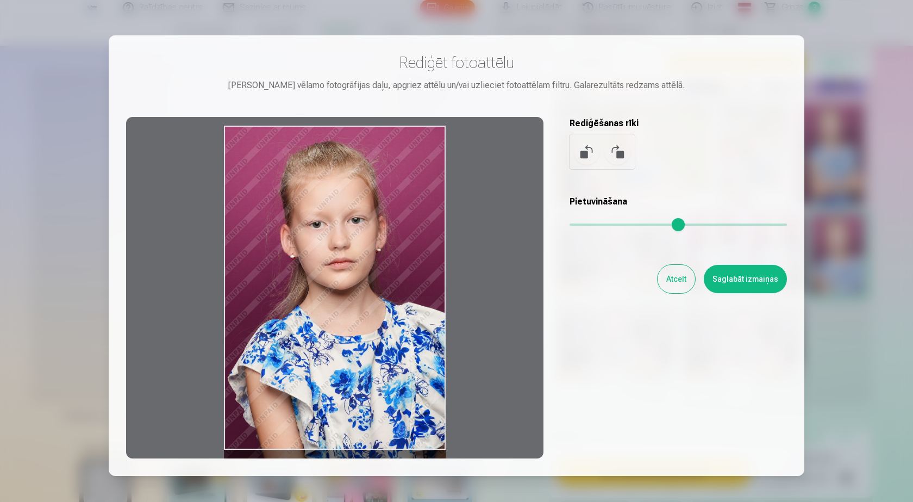
drag, startPoint x: 408, startPoint y: 195, endPoint x: 380, endPoint y: 274, distance: 84.8
click at [380, 274] on div at bounding box center [334, 287] width 417 height 341
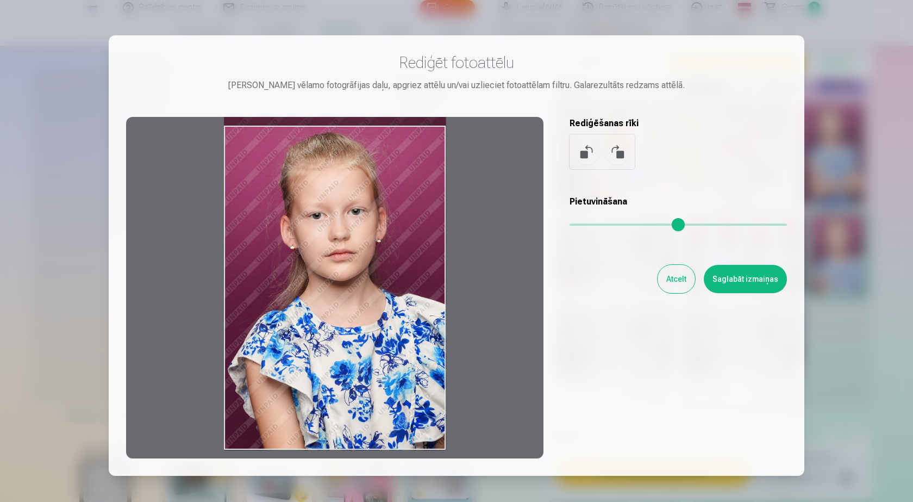
drag, startPoint x: 444, startPoint y: 450, endPoint x: 471, endPoint y: 431, distance: 33.2
click at [471, 431] on div at bounding box center [334, 287] width 417 height 341
drag, startPoint x: 380, startPoint y: 361, endPoint x: 404, endPoint y: 359, distance: 24.6
click at [404, 359] on div at bounding box center [334, 287] width 417 height 341
drag, startPoint x: 419, startPoint y: 228, endPoint x: 430, endPoint y: 175, distance: 53.9
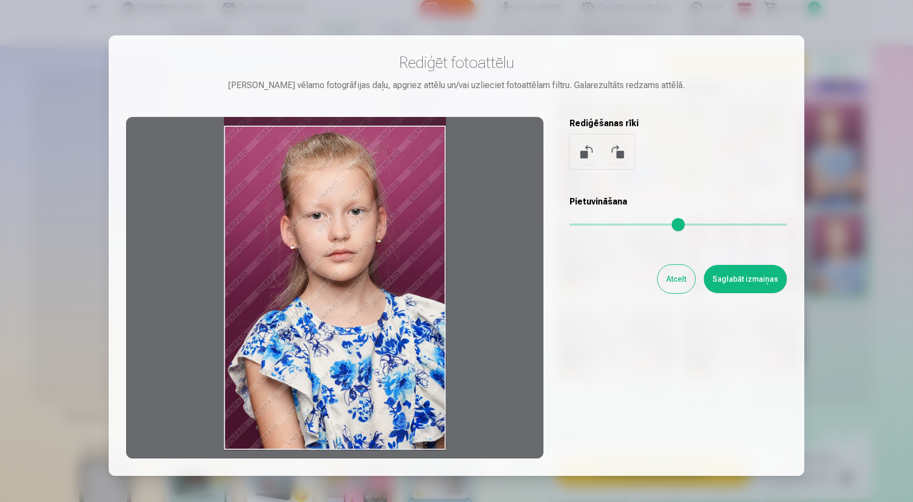
click at [430, 175] on div at bounding box center [334, 287] width 417 height 341
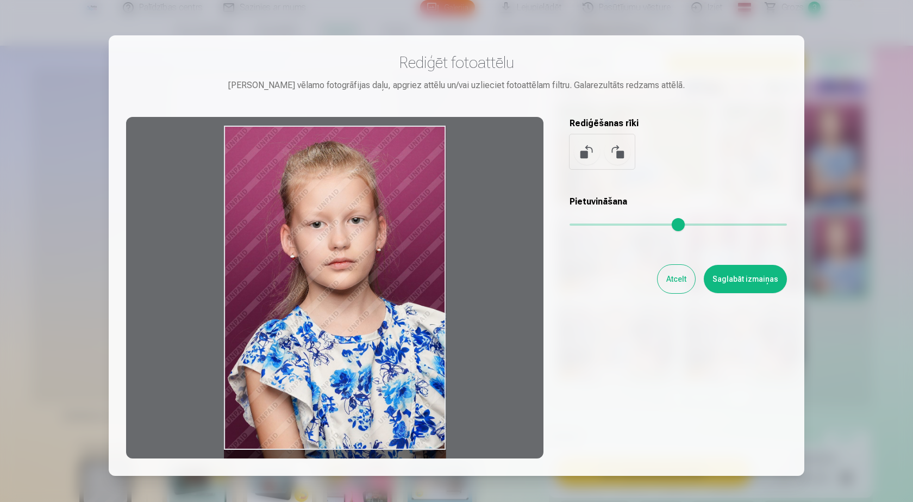
drag, startPoint x: 425, startPoint y: 163, endPoint x: 423, endPoint y: 189, distance: 25.6
click at [423, 189] on div at bounding box center [334, 287] width 417 height 341
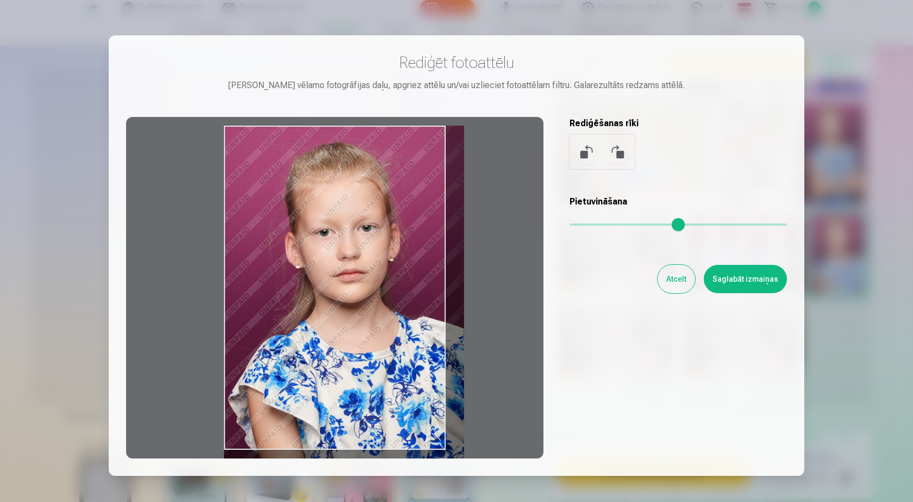
drag, startPoint x: 573, startPoint y: 222, endPoint x: 594, endPoint y: 216, distance: 21.5
click at [594, 223] on input "range" at bounding box center [678, 224] width 217 height 2
drag, startPoint x: 420, startPoint y: 253, endPoint x: 439, endPoint y: 253, distance: 19.0
click at [439, 253] on div at bounding box center [334, 287] width 417 height 341
drag, startPoint x: 415, startPoint y: 410, endPoint x: 436, endPoint y: 414, distance: 22.1
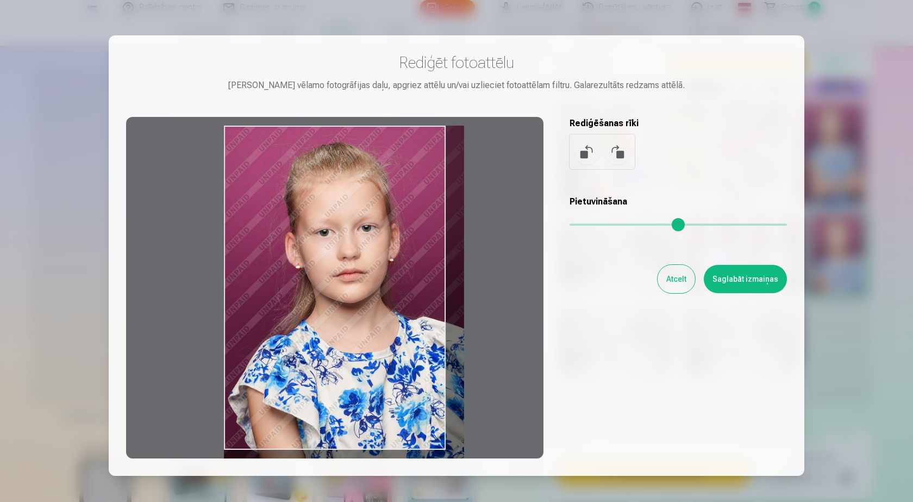
click at [436, 414] on div at bounding box center [334, 287] width 417 height 341
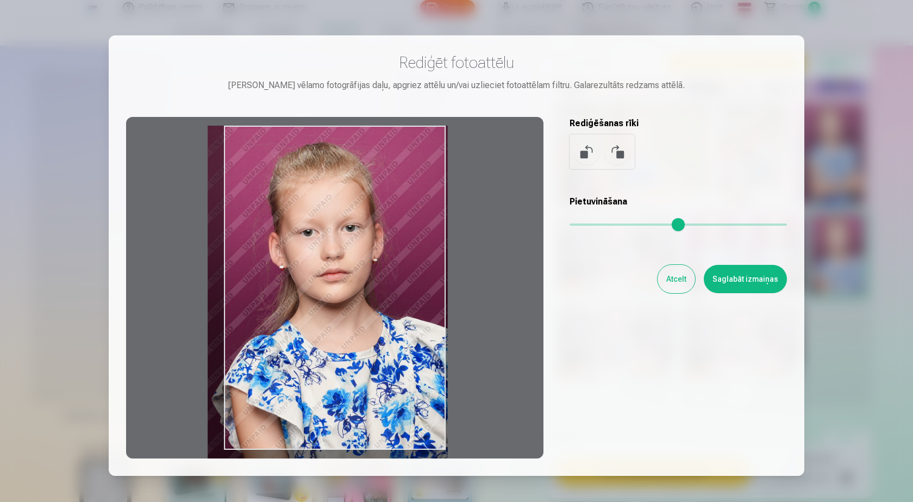
type input "****"
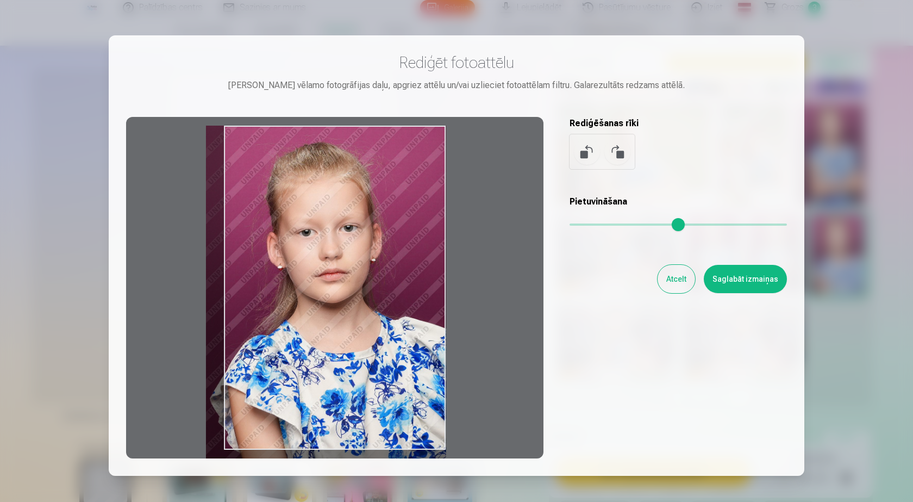
drag, startPoint x: 436, startPoint y: 414, endPoint x: 399, endPoint y: 414, distance: 37.0
click at [399, 414] on div at bounding box center [334, 287] width 417 height 341
click at [671, 280] on button "Atcelt" at bounding box center [677, 279] width 38 height 28
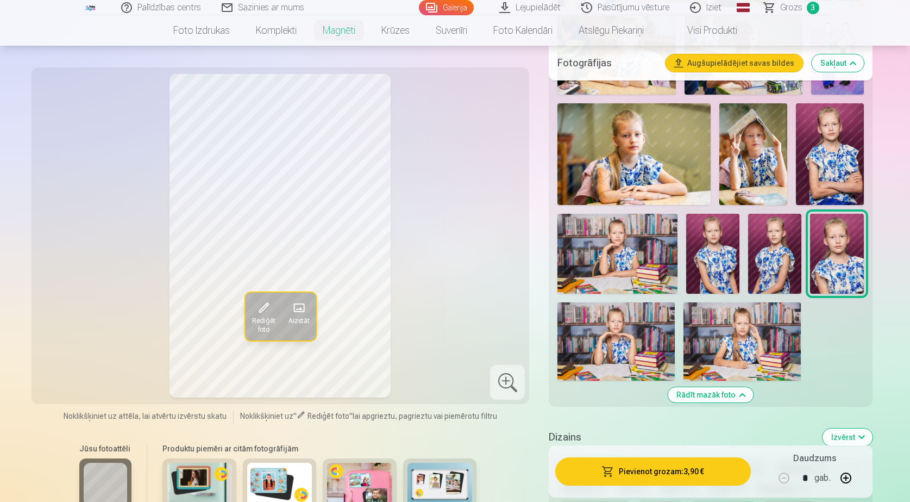
click at [717, 263] on img at bounding box center [712, 254] width 53 height 80
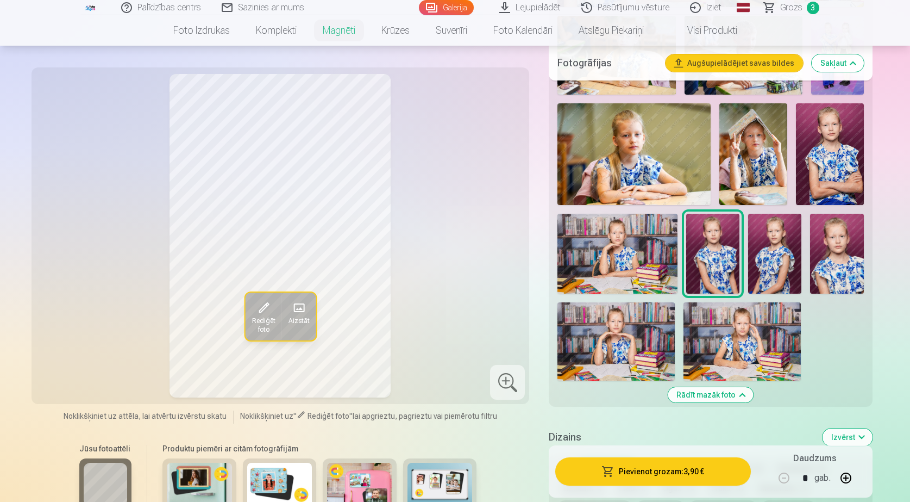
click at [770, 252] on img at bounding box center [774, 254] width 53 height 80
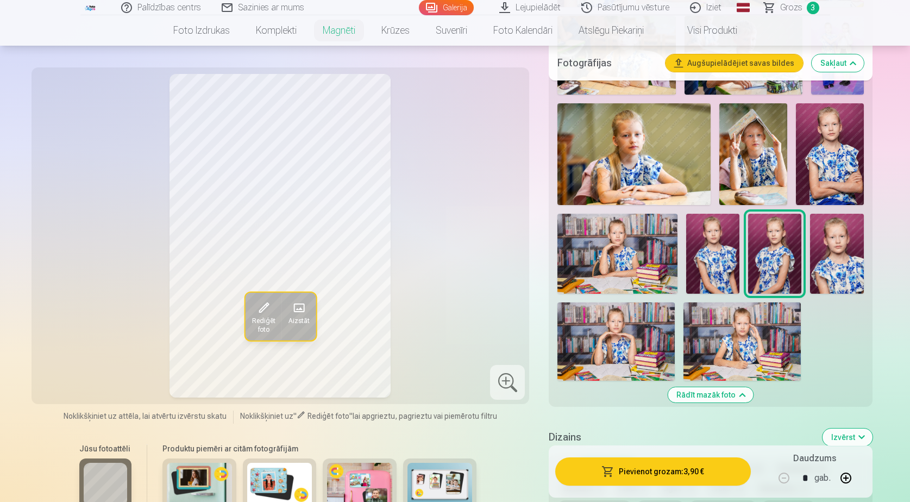
click at [264, 308] on span at bounding box center [262, 307] width 17 height 17
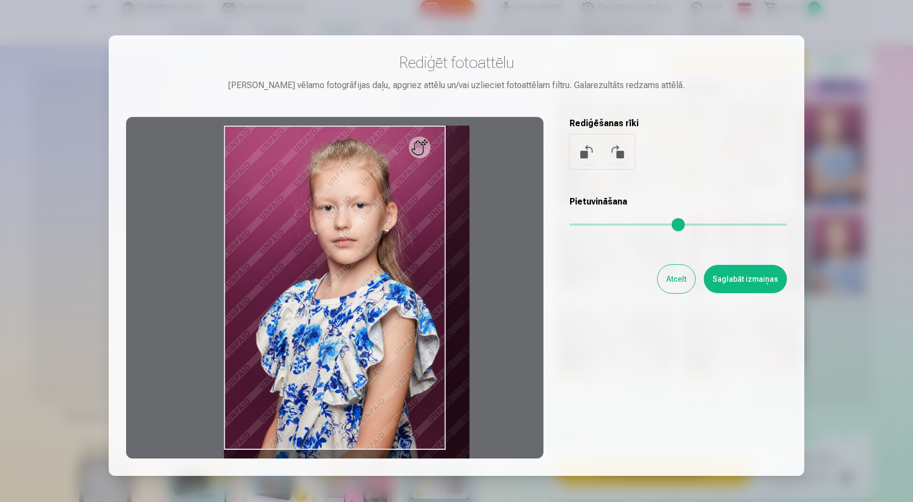
drag, startPoint x: 576, startPoint y: 227, endPoint x: 589, endPoint y: 225, distance: 13.1
type input "****"
click at [589, 225] on input "range" at bounding box center [678, 224] width 217 height 2
drag, startPoint x: 404, startPoint y: 261, endPoint x: 426, endPoint y: 261, distance: 21.7
click at [427, 261] on div at bounding box center [334, 287] width 417 height 341
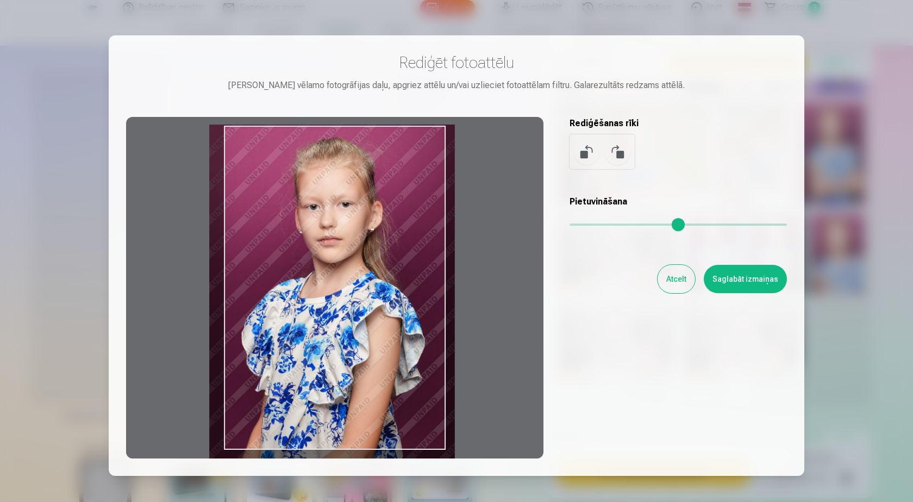
drag, startPoint x: 350, startPoint y: 241, endPoint x: 335, endPoint y: 240, distance: 14.7
click at [335, 240] on div at bounding box center [334, 287] width 417 height 341
click at [758, 282] on button "Saglabāt izmaiņas" at bounding box center [745, 279] width 83 height 28
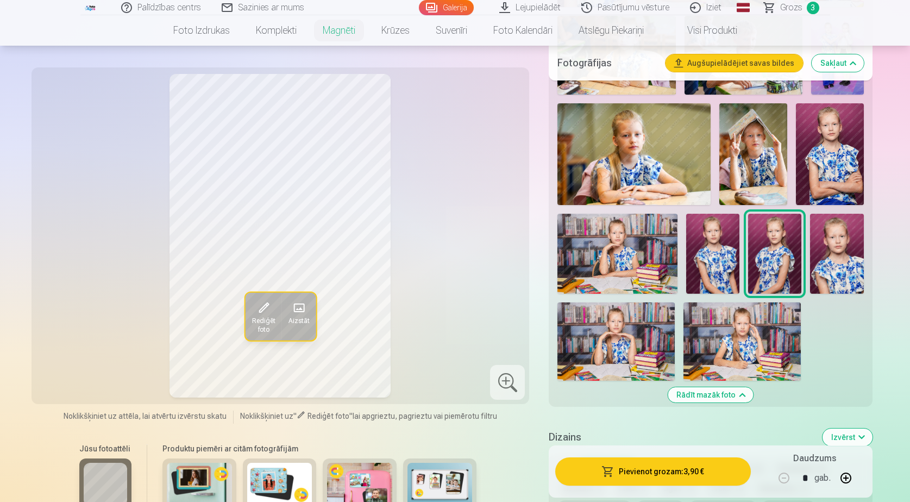
click at [688, 470] on button "Pievienot grozam : 3,90 €" at bounding box center [652, 471] width 195 height 28
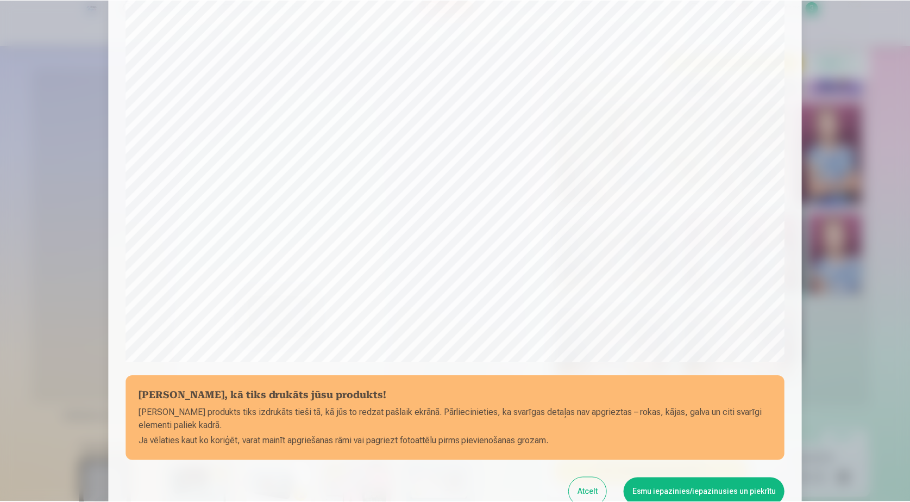
scroll to position [281, 0]
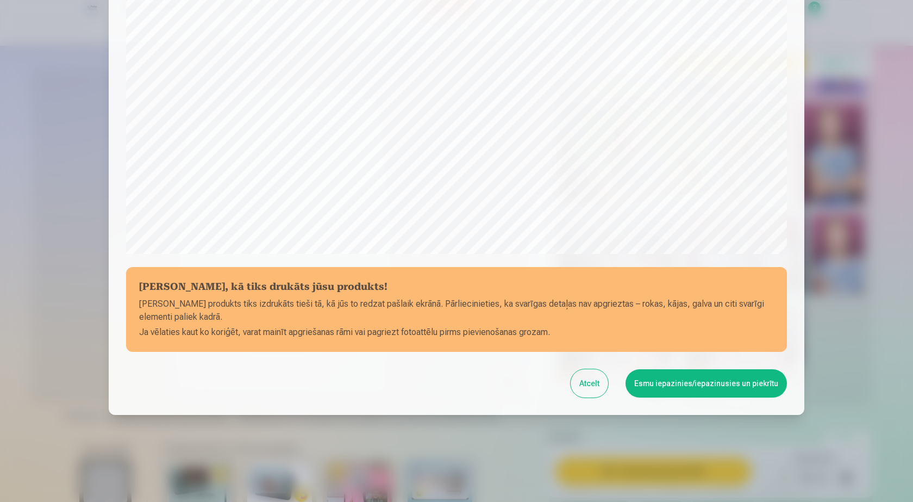
click at [691, 383] on button "Esmu iepazinies/iepazinusies un piekrītu" at bounding box center [706, 383] width 161 height 28
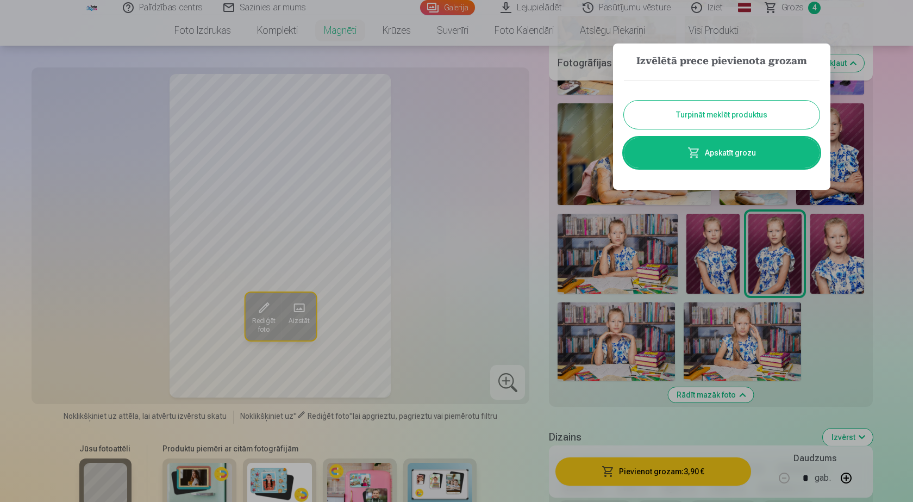
click at [729, 118] on button "Turpināt meklēt produktus" at bounding box center [722, 115] width 196 height 28
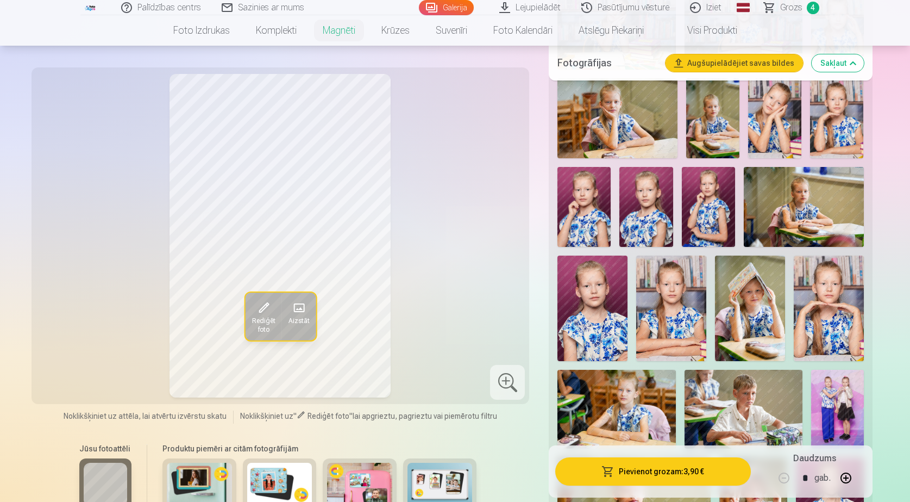
scroll to position [380, 0]
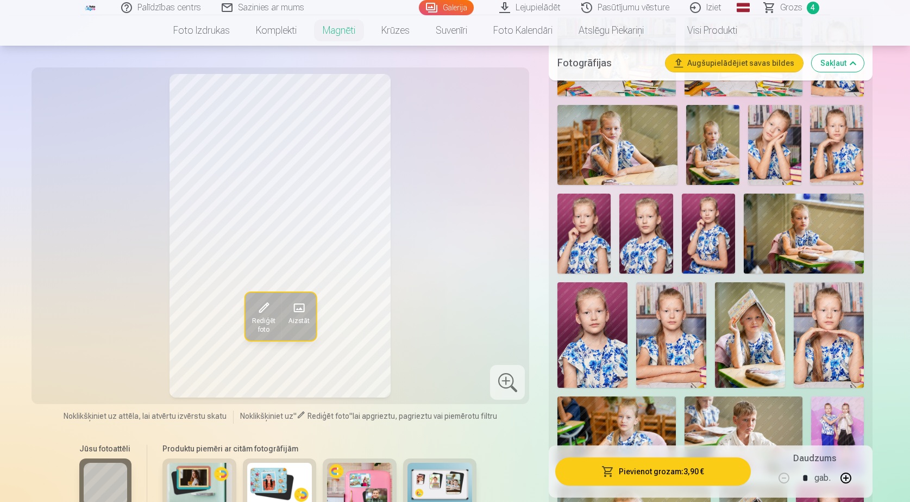
click at [752, 308] on img at bounding box center [750, 334] width 70 height 105
click at [834, 149] on img at bounding box center [836, 145] width 53 height 80
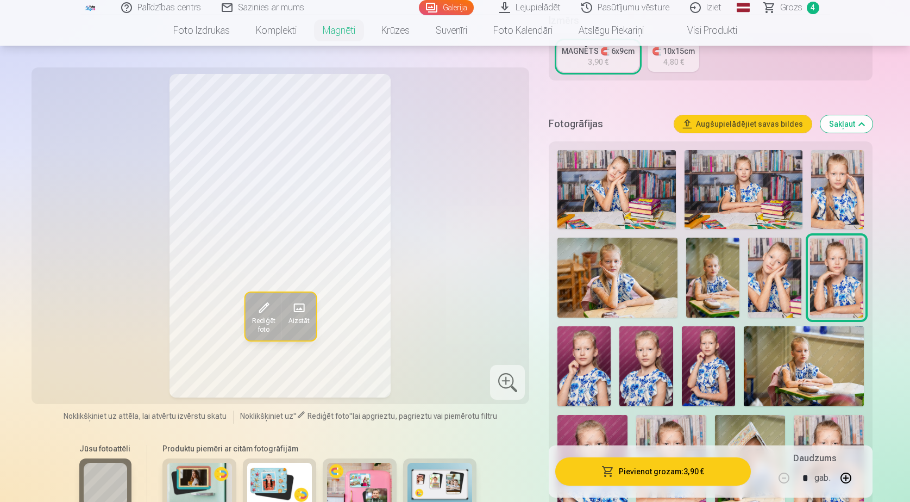
scroll to position [217, 0]
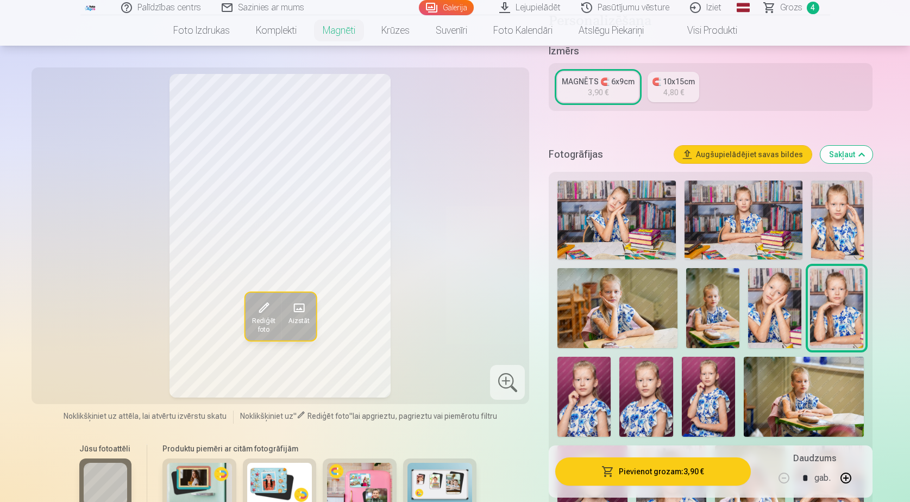
click at [833, 210] on img at bounding box center [837, 219] width 53 height 79
click at [263, 308] on span at bounding box center [262, 307] width 17 height 17
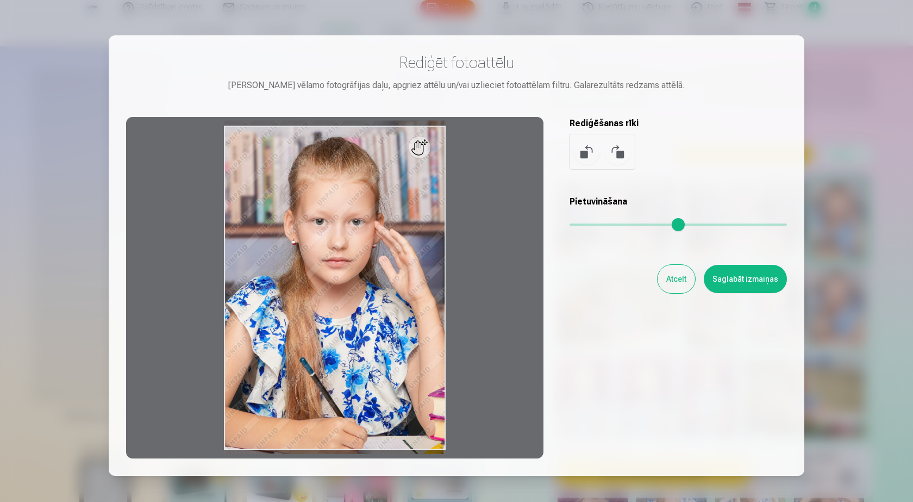
drag, startPoint x: 575, startPoint y: 223, endPoint x: 569, endPoint y: 222, distance: 6.2
click at [570, 223] on input "range" at bounding box center [678, 224] width 217 height 2
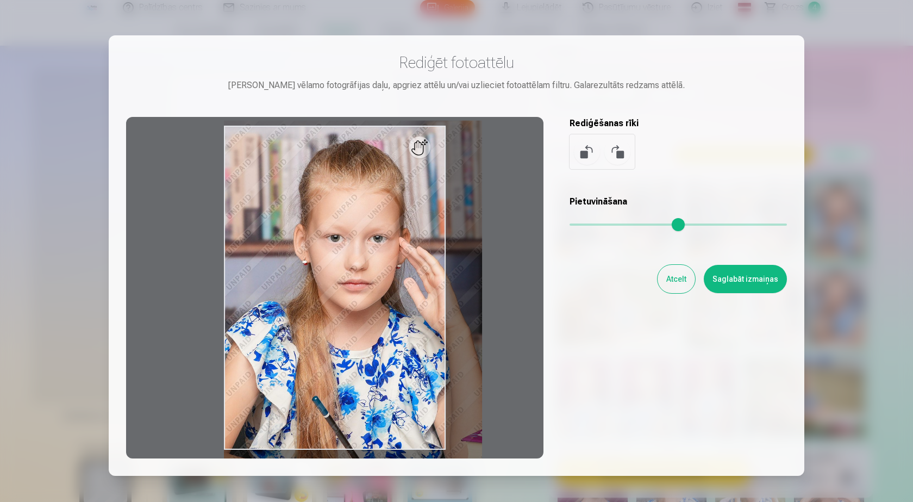
drag, startPoint x: 573, startPoint y: 226, endPoint x: 607, endPoint y: 217, distance: 34.8
click at [607, 223] on input "range" at bounding box center [678, 224] width 217 height 2
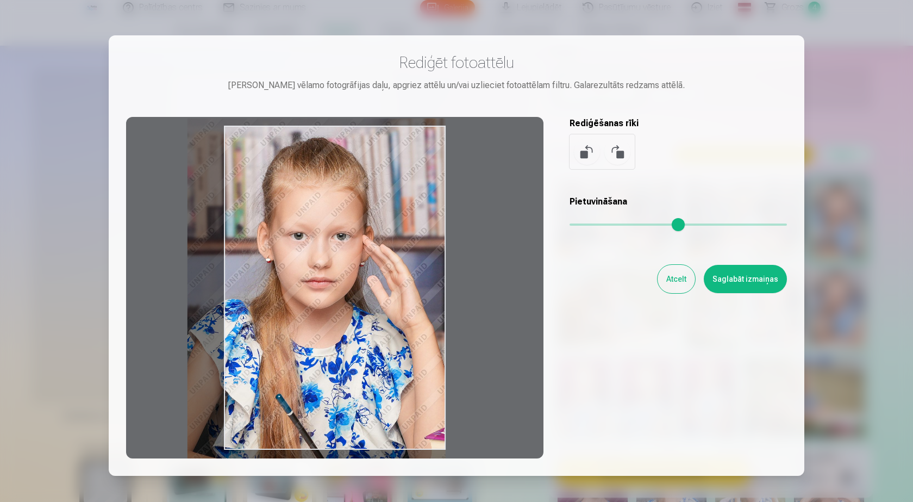
type input "****"
drag, startPoint x: 419, startPoint y: 277, endPoint x: 372, endPoint y: 274, distance: 47.4
click at [372, 274] on div at bounding box center [334, 287] width 417 height 341
click at [665, 275] on button "Atcelt" at bounding box center [677, 279] width 38 height 28
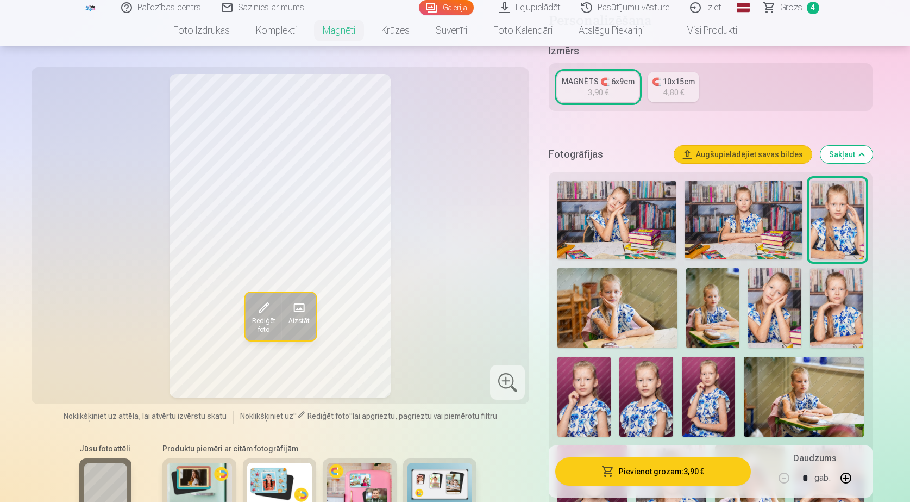
click at [617, 295] on img at bounding box center [618, 308] width 120 height 80
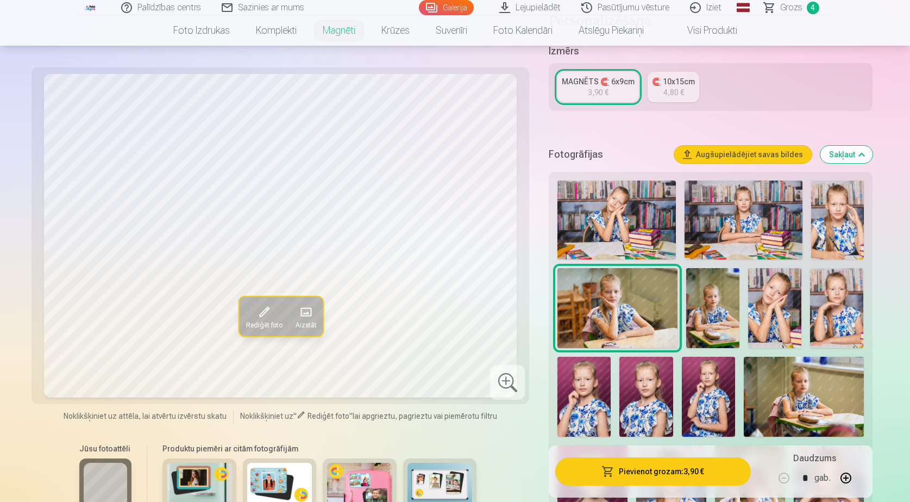
click at [630, 233] on img at bounding box center [617, 219] width 118 height 79
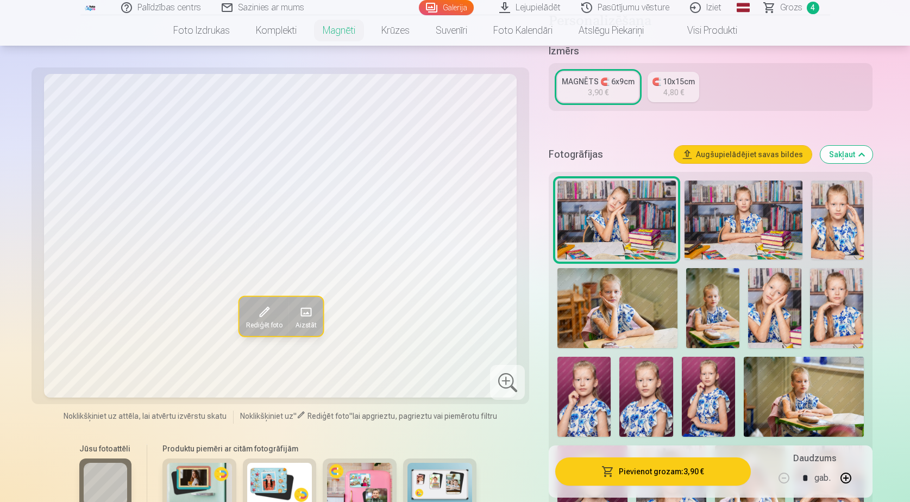
click at [731, 213] on img at bounding box center [744, 219] width 118 height 79
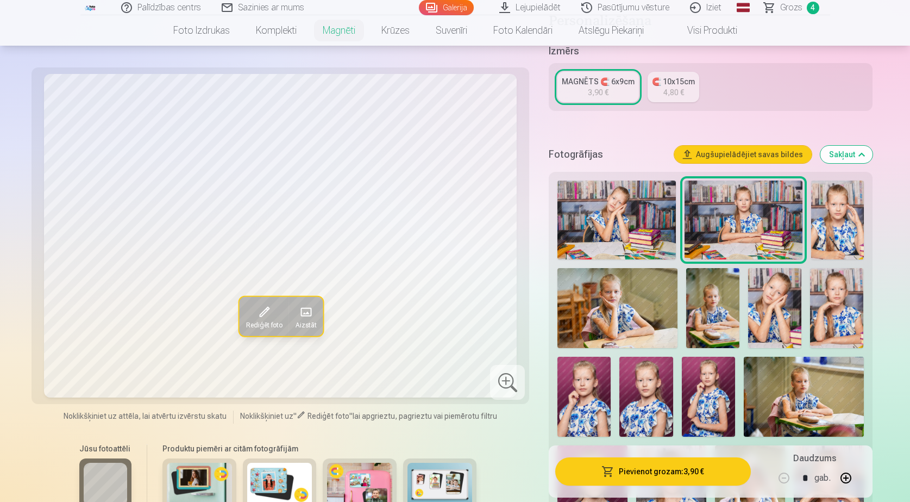
click at [832, 208] on img at bounding box center [837, 219] width 53 height 79
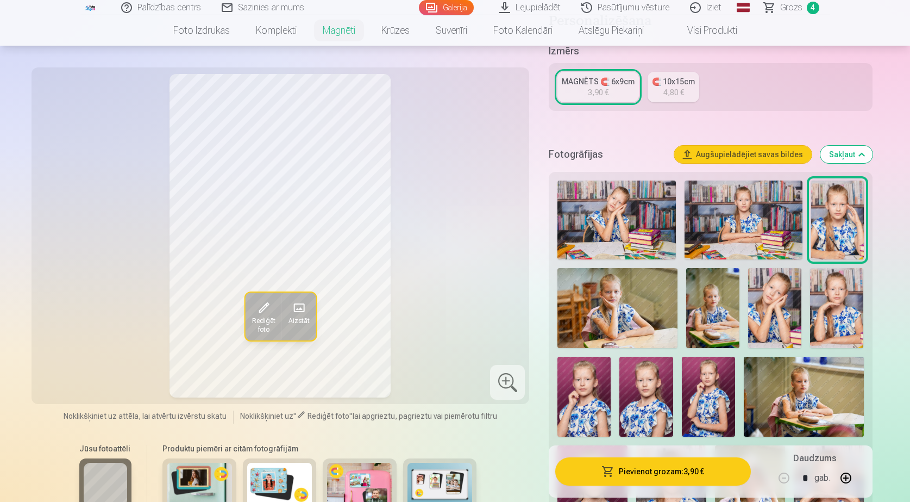
click at [638, 277] on img at bounding box center [618, 308] width 120 height 80
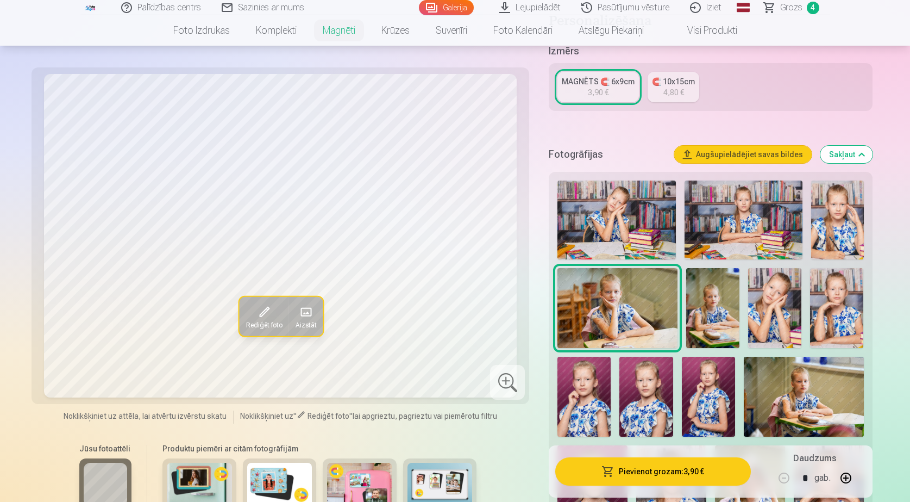
click at [716, 304] on img at bounding box center [712, 308] width 53 height 80
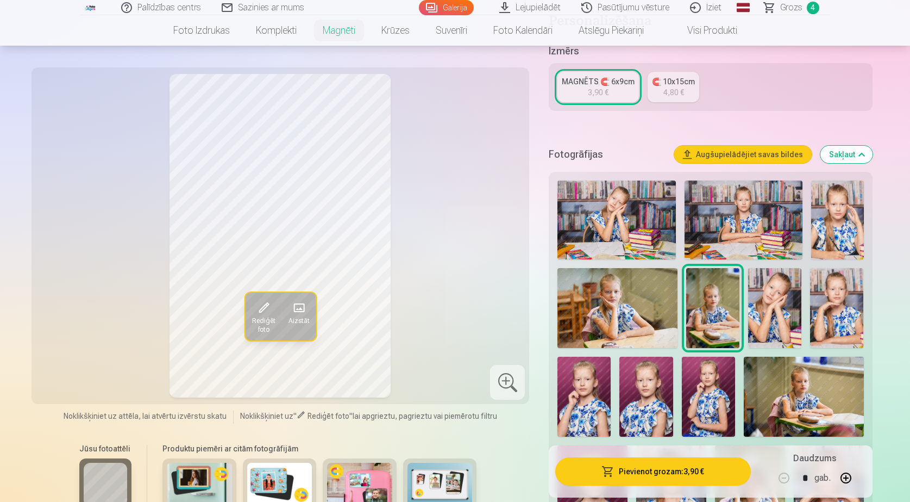
click at [797, 372] on img at bounding box center [804, 397] width 120 height 80
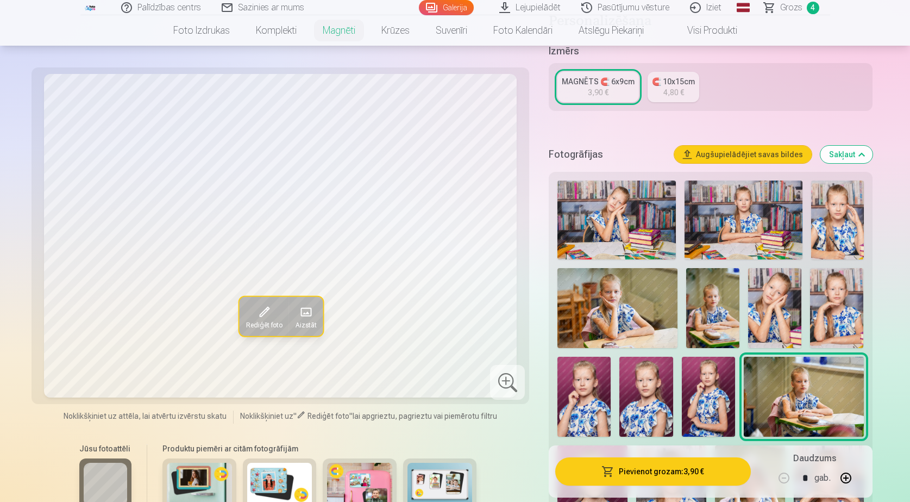
click at [262, 314] on span at bounding box center [262, 311] width 17 height 17
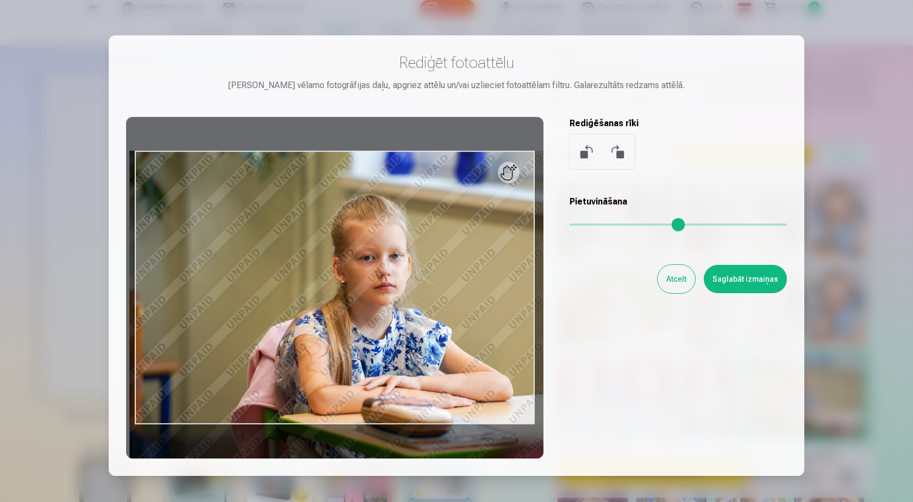
drag, startPoint x: 577, startPoint y: 225, endPoint x: 587, endPoint y: 222, distance: 10.2
click at [587, 223] on input "range" at bounding box center [678, 224] width 217 height 2
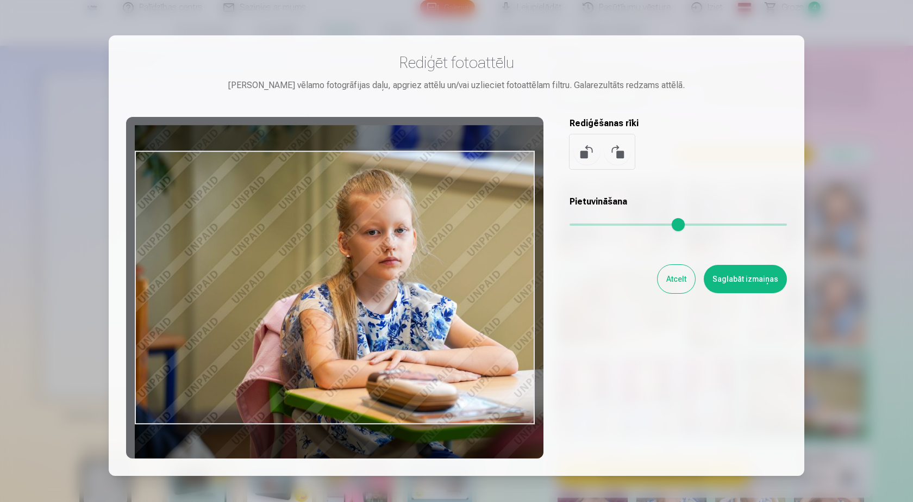
drag, startPoint x: 421, startPoint y: 299, endPoint x: 445, endPoint y: 273, distance: 35.0
click at [445, 273] on div at bounding box center [334, 287] width 417 height 341
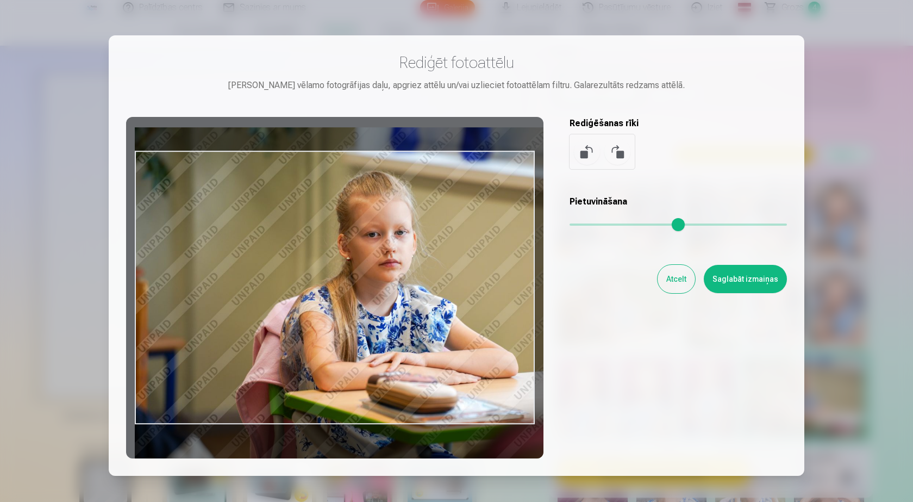
drag, startPoint x: 143, startPoint y: 278, endPoint x: 190, endPoint y: 280, distance: 47.3
click at [190, 280] on div at bounding box center [334, 287] width 417 height 341
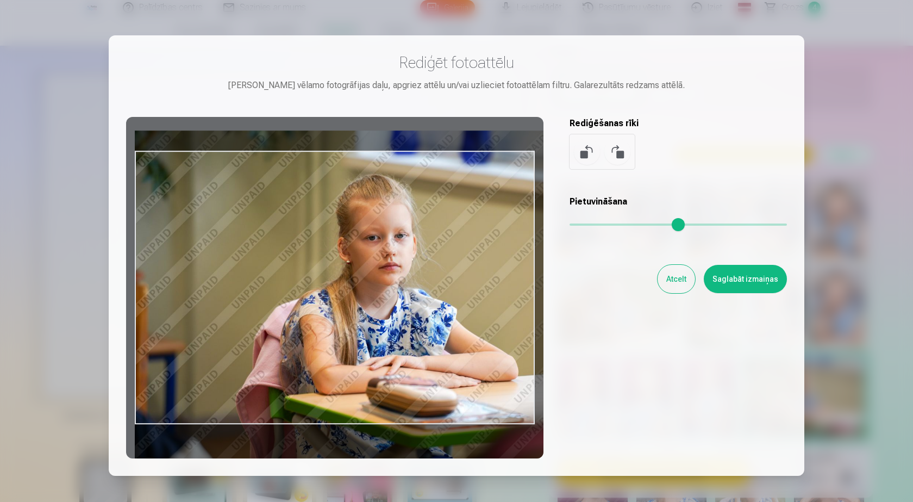
drag, startPoint x: 360, startPoint y: 310, endPoint x: 398, endPoint y: 314, distance: 38.2
click at [398, 314] on div at bounding box center [334, 287] width 417 height 341
drag, startPoint x: 517, startPoint y: 303, endPoint x: 537, endPoint y: 303, distance: 20.1
click at [537, 303] on div at bounding box center [334, 287] width 417 height 341
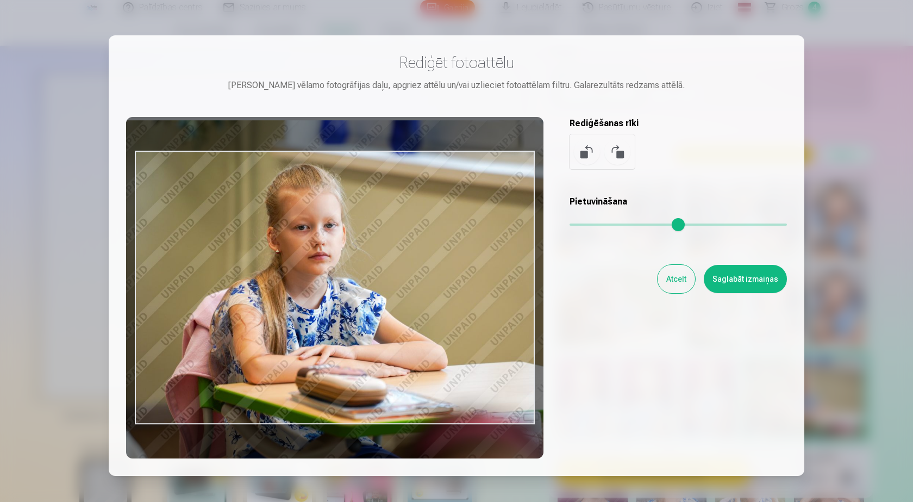
drag, startPoint x: 515, startPoint y: 301, endPoint x: 445, endPoint y: 290, distance: 71.4
click at [445, 290] on div at bounding box center [334, 287] width 417 height 341
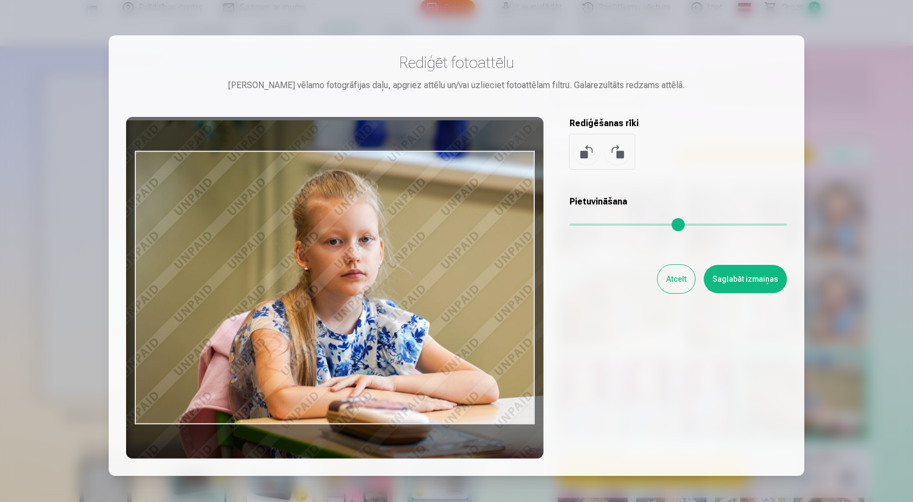
drag, startPoint x: 590, startPoint y: 224, endPoint x: 595, endPoint y: 225, distance: 5.5
click at [595, 225] on input "range" at bounding box center [678, 224] width 217 height 2
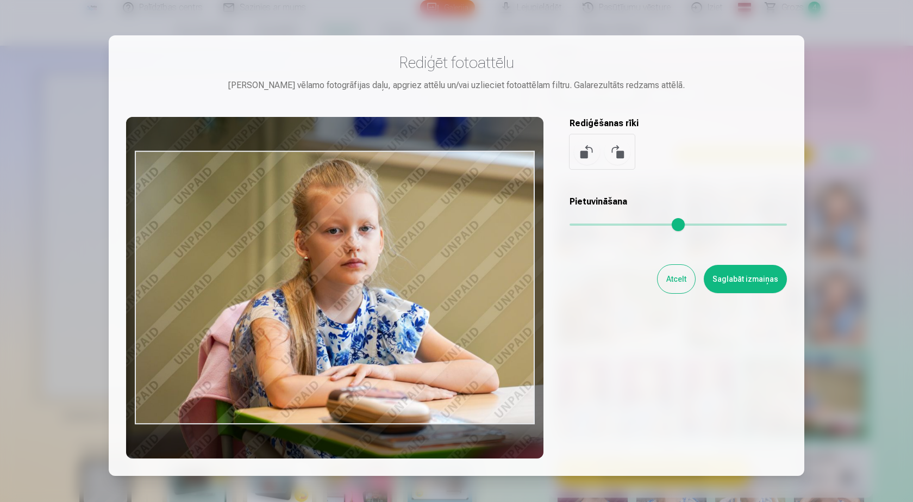
drag, startPoint x: 382, startPoint y: 266, endPoint x: 382, endPoint y: 256, distance: 10.3
click at [382, 256] on div at bounding box center [334, 287] width 417 height 341
type input "***"
click at [749, 275] on button "Saglabāt izmaiņas" at bounding box center [745, 279] width 83 height 28
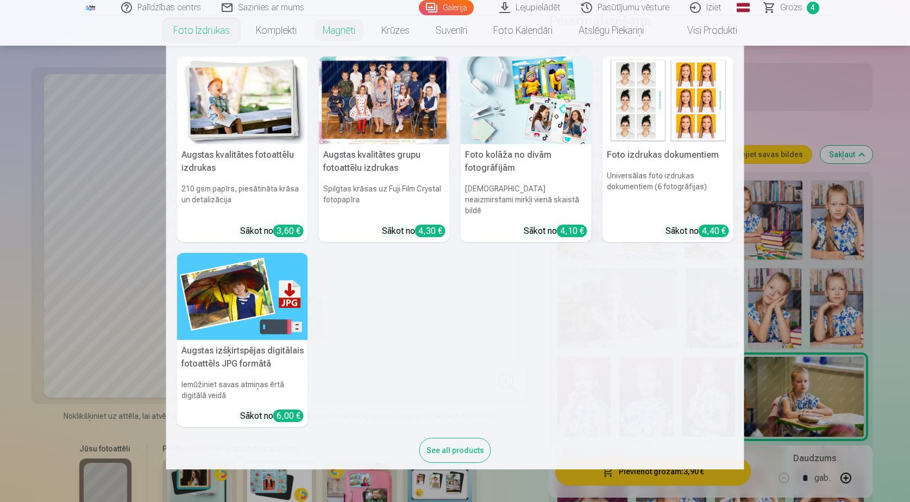
click at [202, 30] on link "Foto izdrukas" at bounding box center [201, 30] width 83 height 30
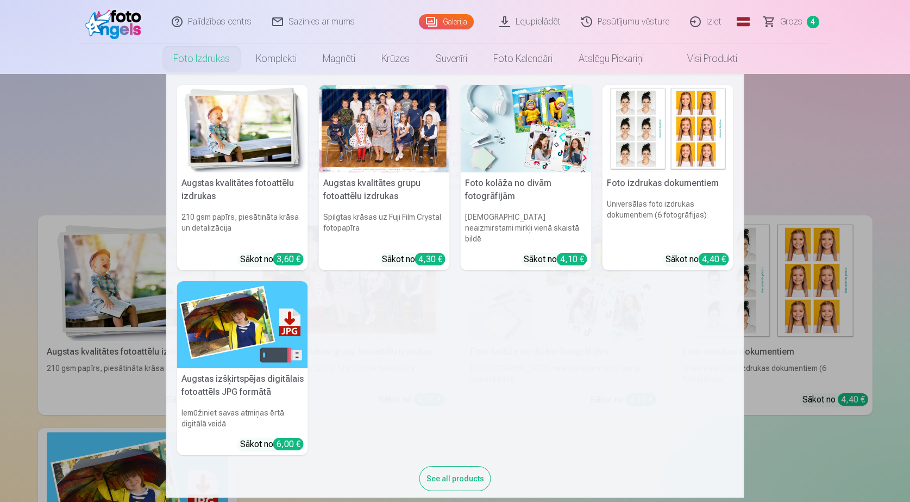
click at [236, 161] on img at bounding box center [242, 129] width 131 height 88
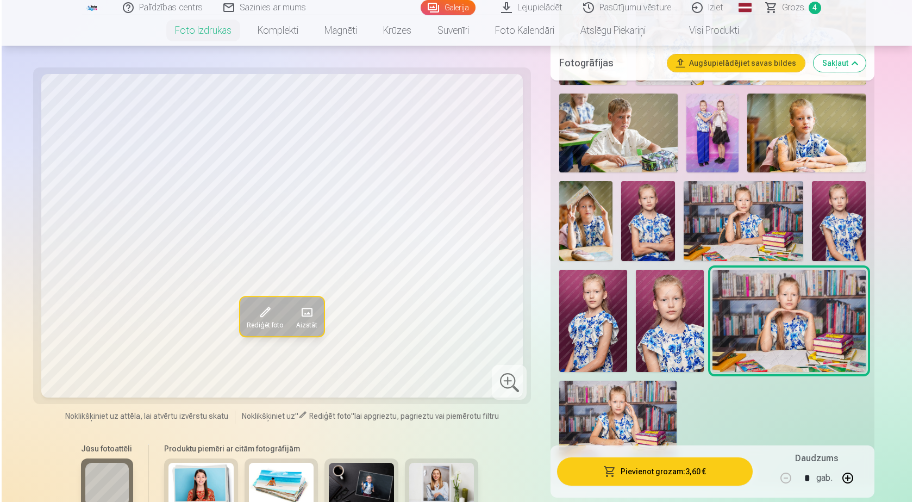
scroll to position [870, 0]
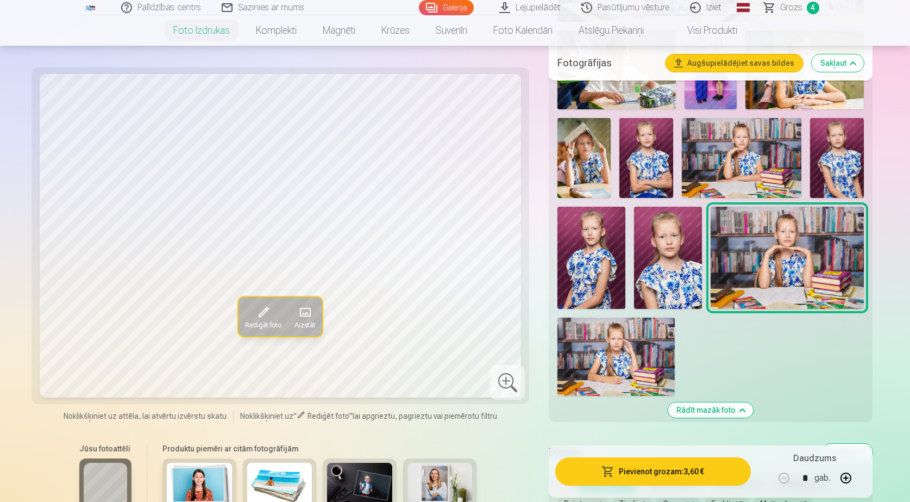
click at [617, 351] on img at bounding box center [616, 356] width 117 height 78
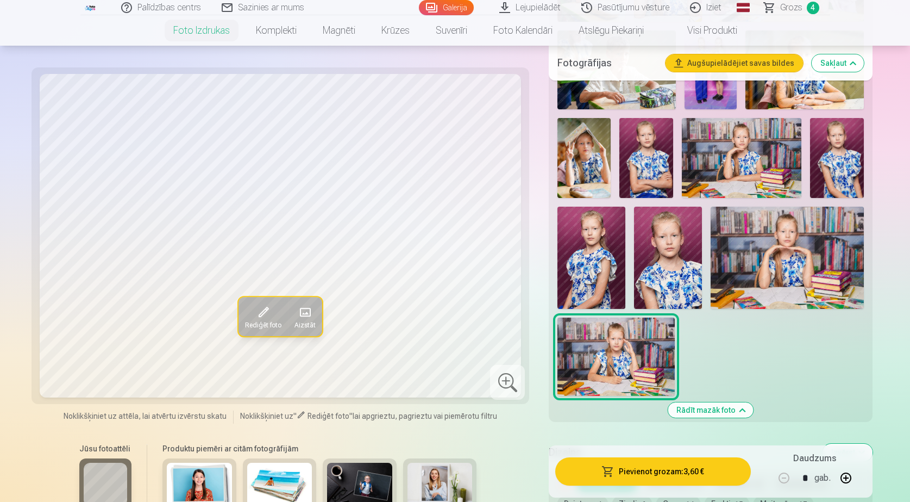
click at [261, 318] on span at bounding box center [262, 311] width 17 height 17
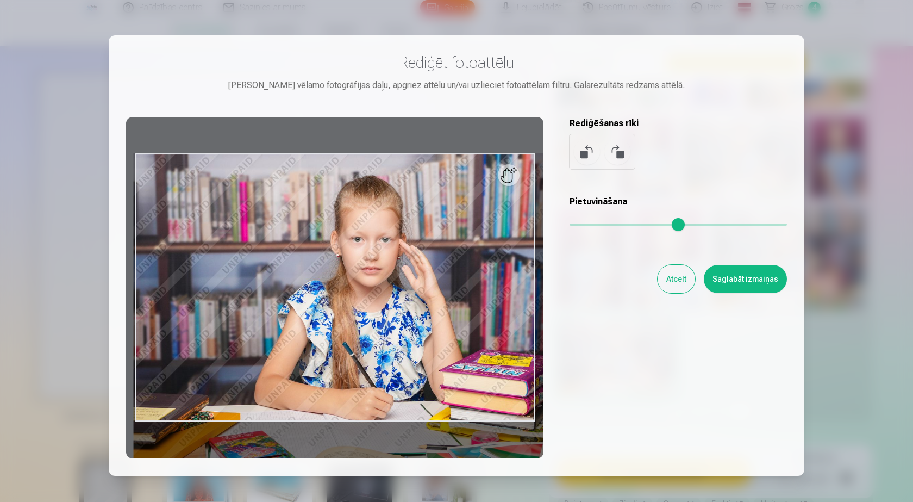
drag, startPoint x: 577, startPoint y: 224, endPoint x: 600, endPoint y: 221, distance: 23.6
click at [600, 223] on input "range" at bounding box center [678, 224] width 217 height 2
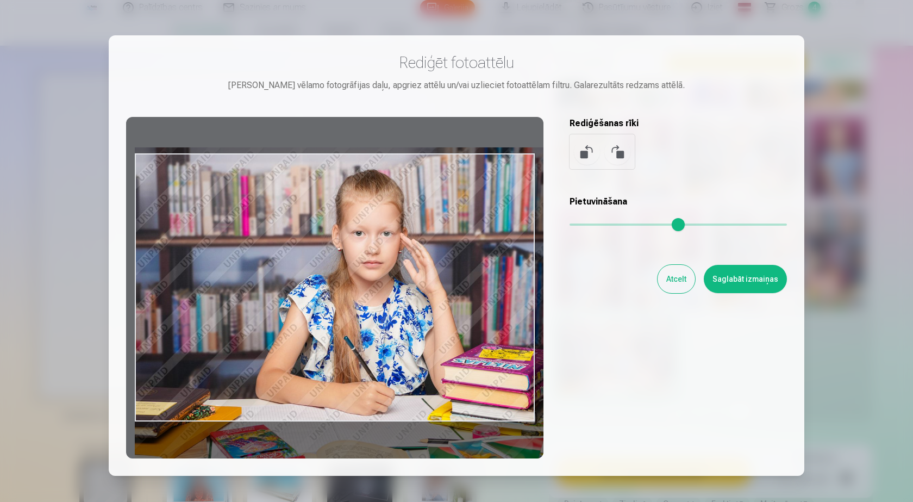
drag, startPoint x: 441, startPoint y: 259, endPoint x: 461, endPoint y: 253, distance: 21.5
click at [461, 253] on div at bounding box center [334, 287] width 417 height 341
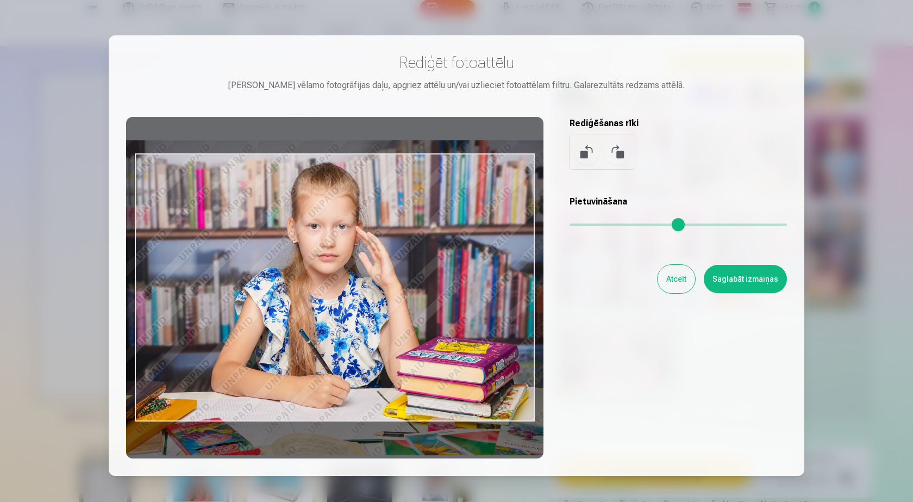
drag, startPoint x: 198, startPoint y: 271, endPoint x: 153, endPoint y: 264, distance: 45.1
click at [153, 264] on div at bounding box center [334, 287] width 417 height 341
type input "****"
click at [739, 279] on button "Saglabāt izmaiņas" at bounding box center [745, 279] width 83 height 28
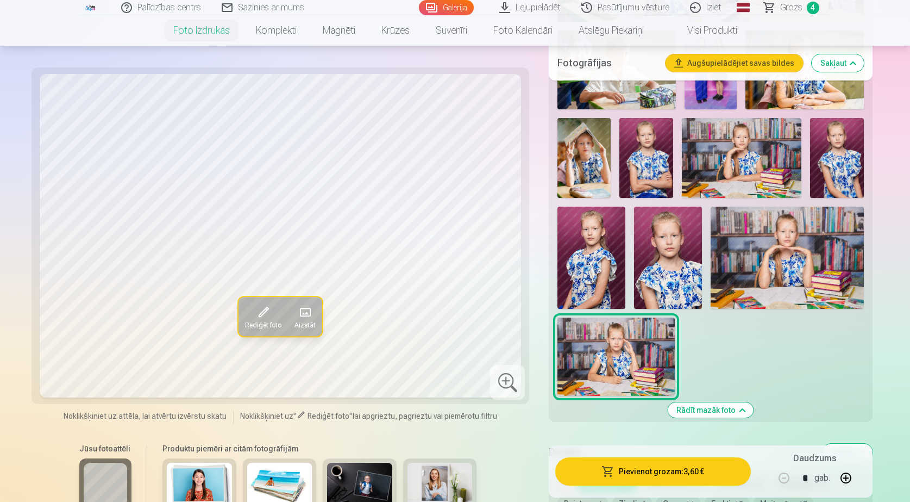
click at [657, 469] on button "Pievienot grozam : 3,60 €" at bounding box center [652, 471] width 195 height 28
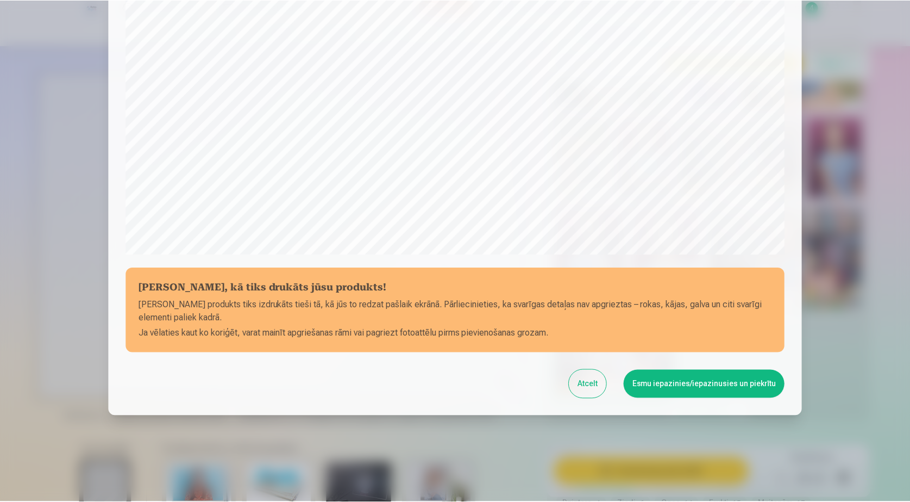
scroll to position [281, 0]
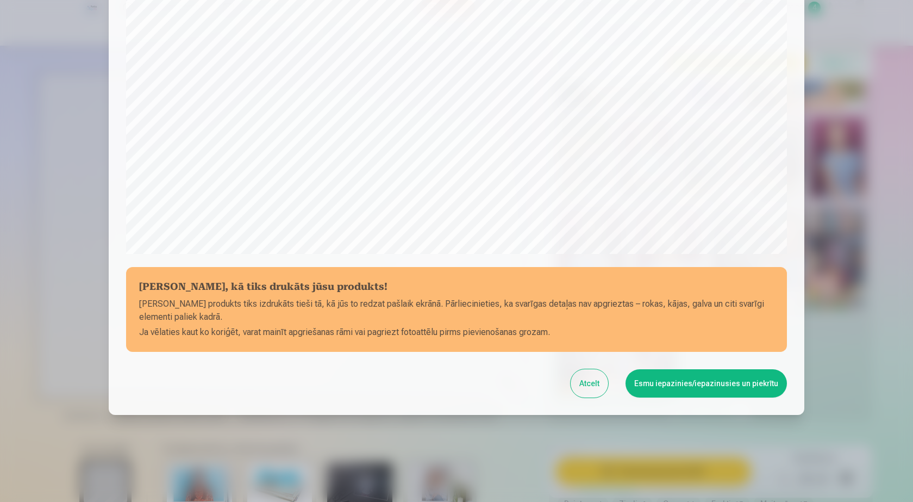
click at [706, 382] on button "Esmu iepazinies/iepazinusies un piekrītu" at bounding box center [706, 383] width 161 height 28
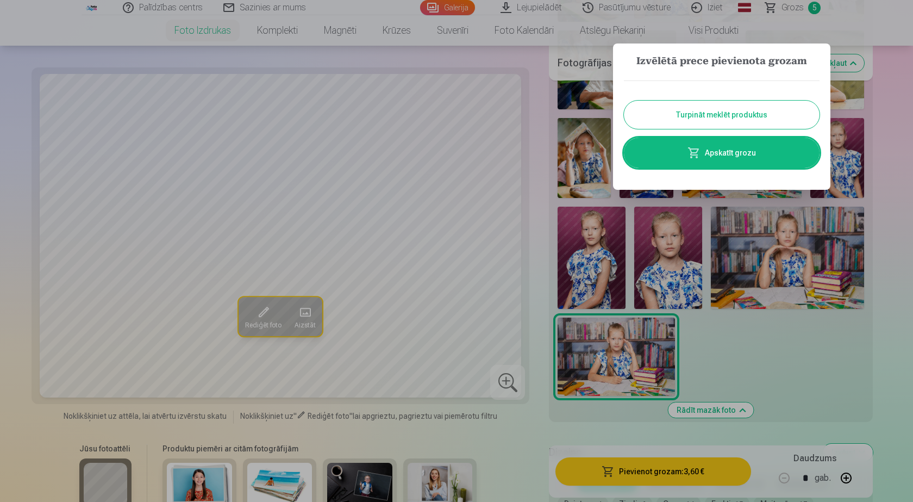
click at [731, 147] on link "Apskatīt grozu" at bounding box center [722, 153] width 196 height 30
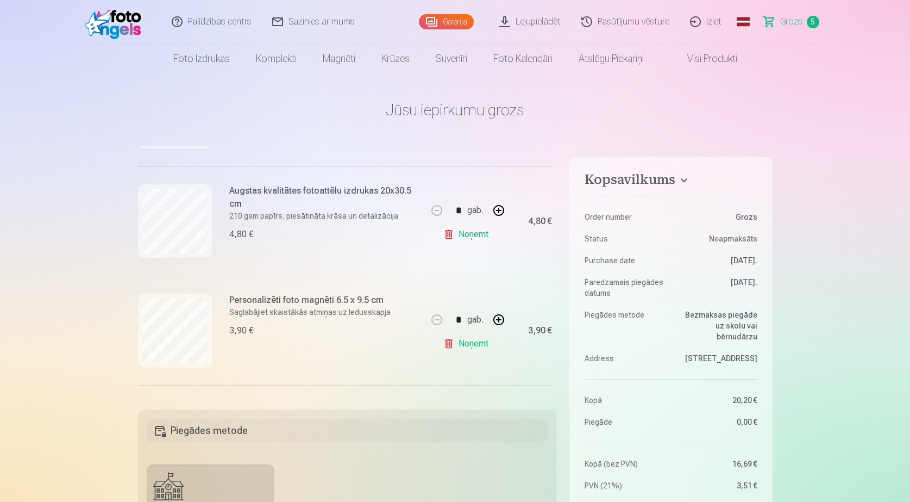
scroll to position [333, 0]
click at [451, 230] on link "Noņemt" at bounding box center [468, 232] width 49 height 22
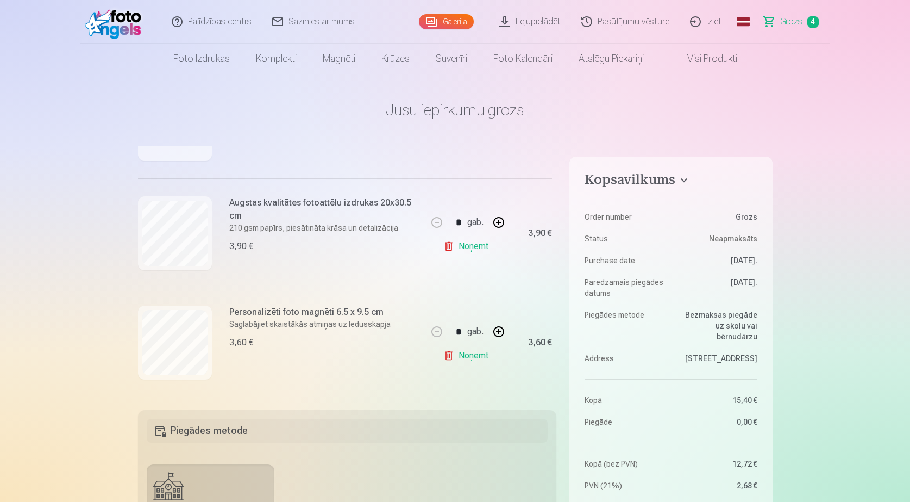
scroll to position [321, 0]
click at [468, 352] on link "Noņemt" at bounding box center [468, 356] width 49 height 22
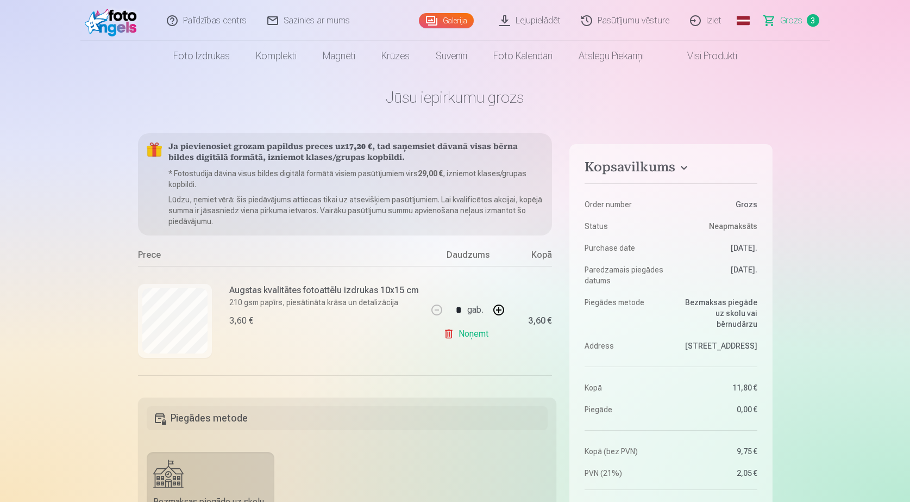
scroll to position [0, 0]
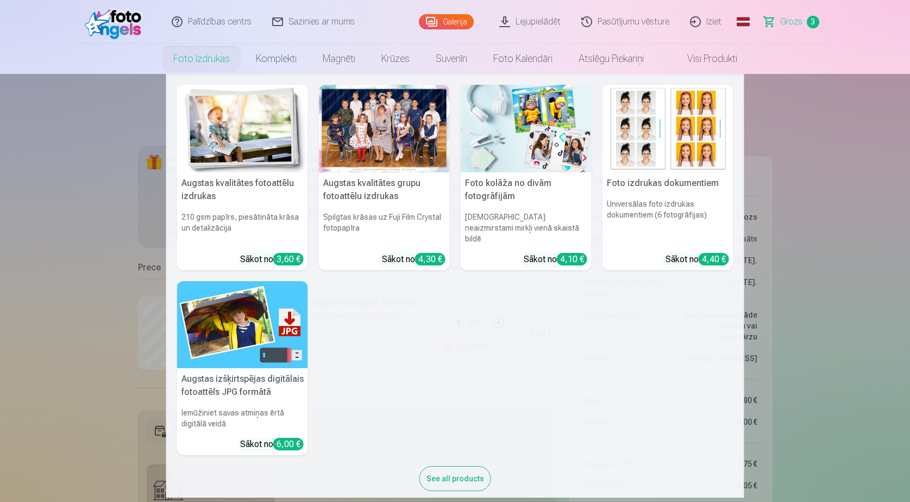
click at [209, 57] on link "Foto izdrukas" at bounding box center [201, 58] width 83 height 30
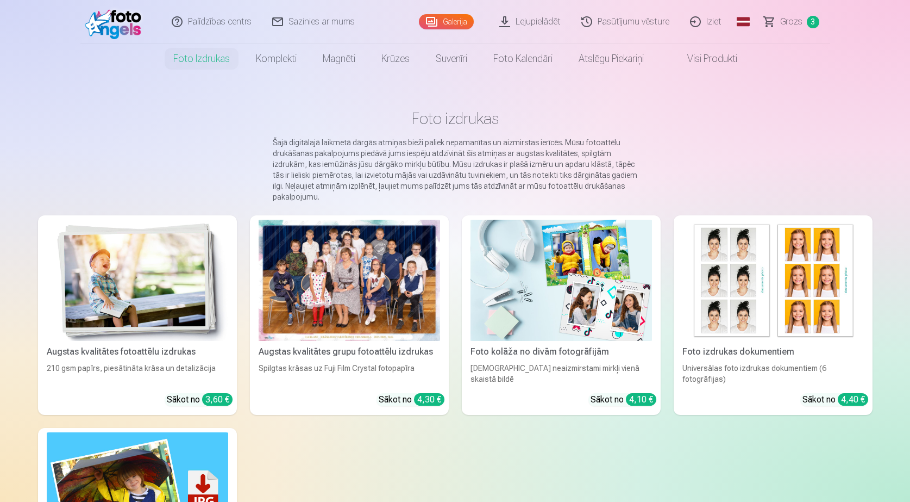
click at [159, 296] on img at bounding box center [138, 280] width 182 height 121
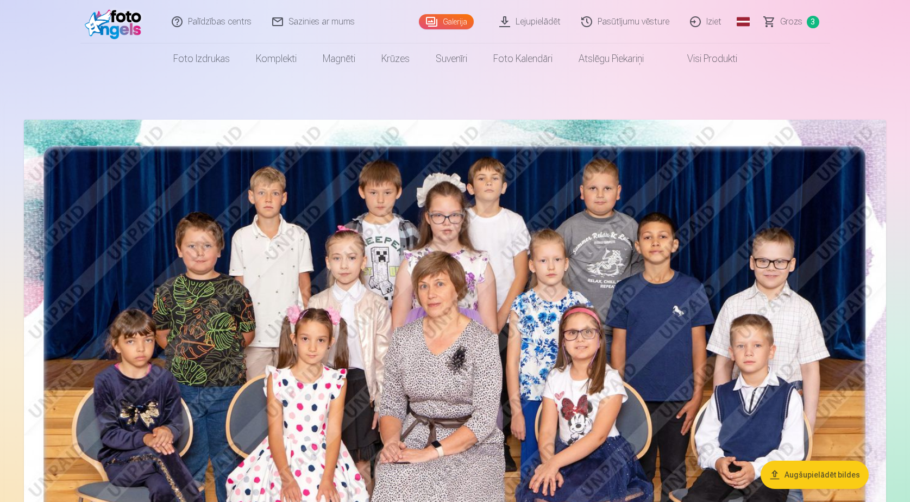
click at [696, 21] on link "Iziet" at bounding box center [707, 21] width 52 height 43
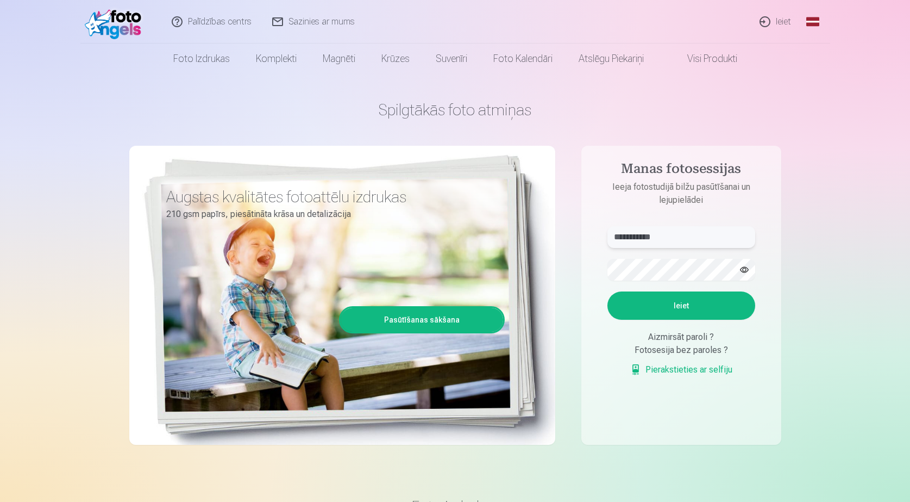
click at [675, 235] on input "**********" at bounding box center [682, 237] width 148 height 22
type input "*"
click at [742, 269] on button "button" at bounding box center [744, 269] width 21 height 21
click at [686, 300] on button "Ieiet" at bounding box center [682, 305] width 148 height 28
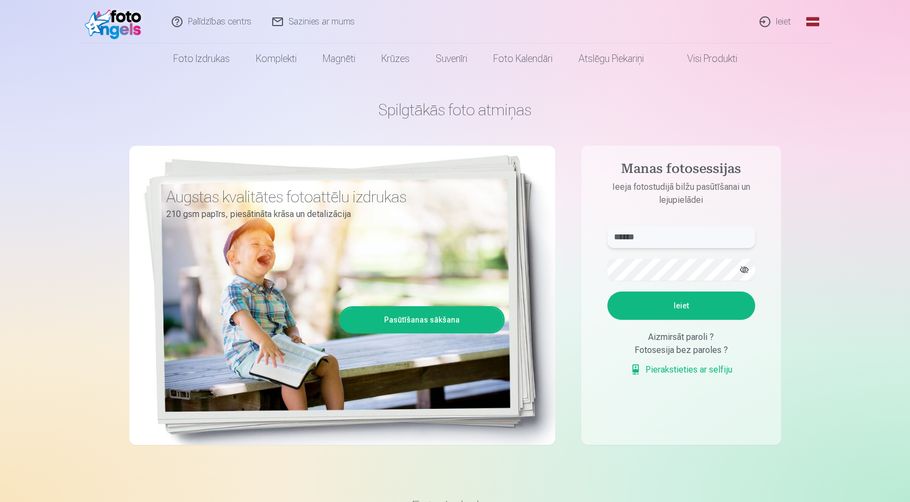
click at [657, 234] on input "******" at bounding box center [682, 237] width 148 height 22
click at [676, 299] on button "Ieiet" at bounding box center [682, 305] width 148 height 28
click at [650, 236] on input "**********" at bounding box center [682, 237] width 148 height 22
type input "**********"
click at [686, 301] on button "Ieiet" at bounding box center [682, 305] width 148 height 28
